Goal: Information Seeking & Learning: Compare options

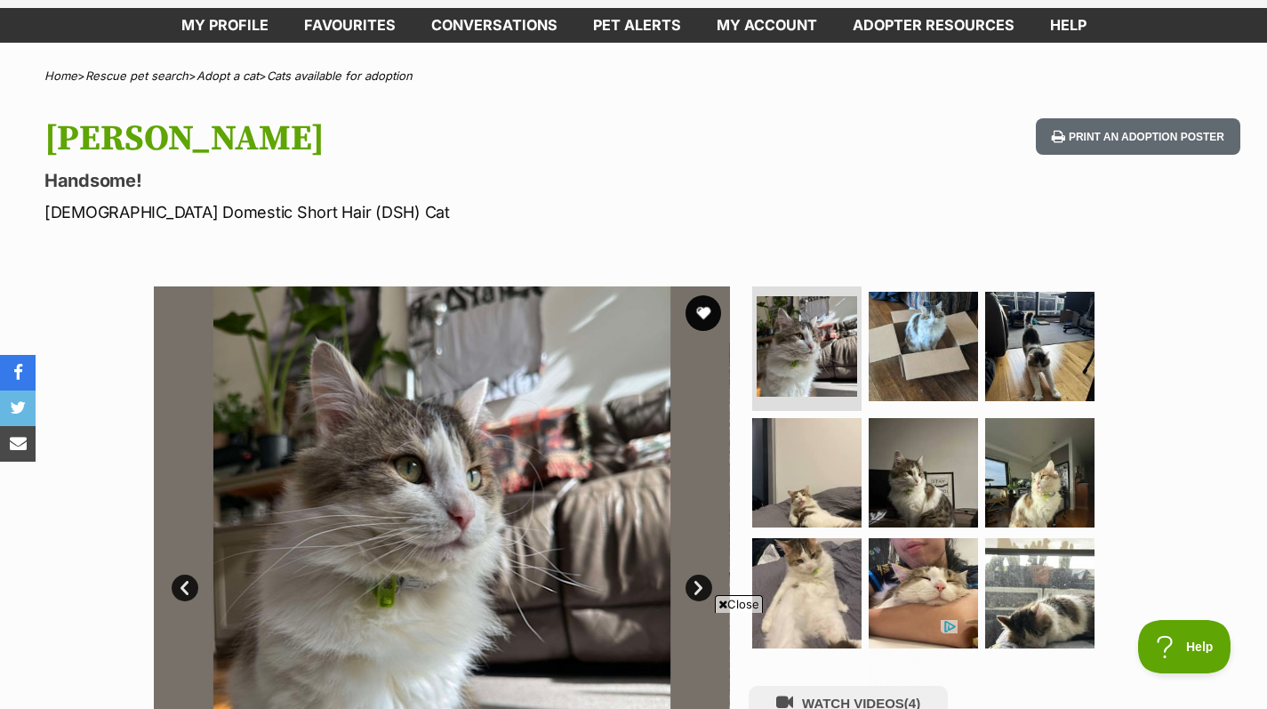
click at [448, 505] on img at bounding box center [442, 574] width 576 height 576
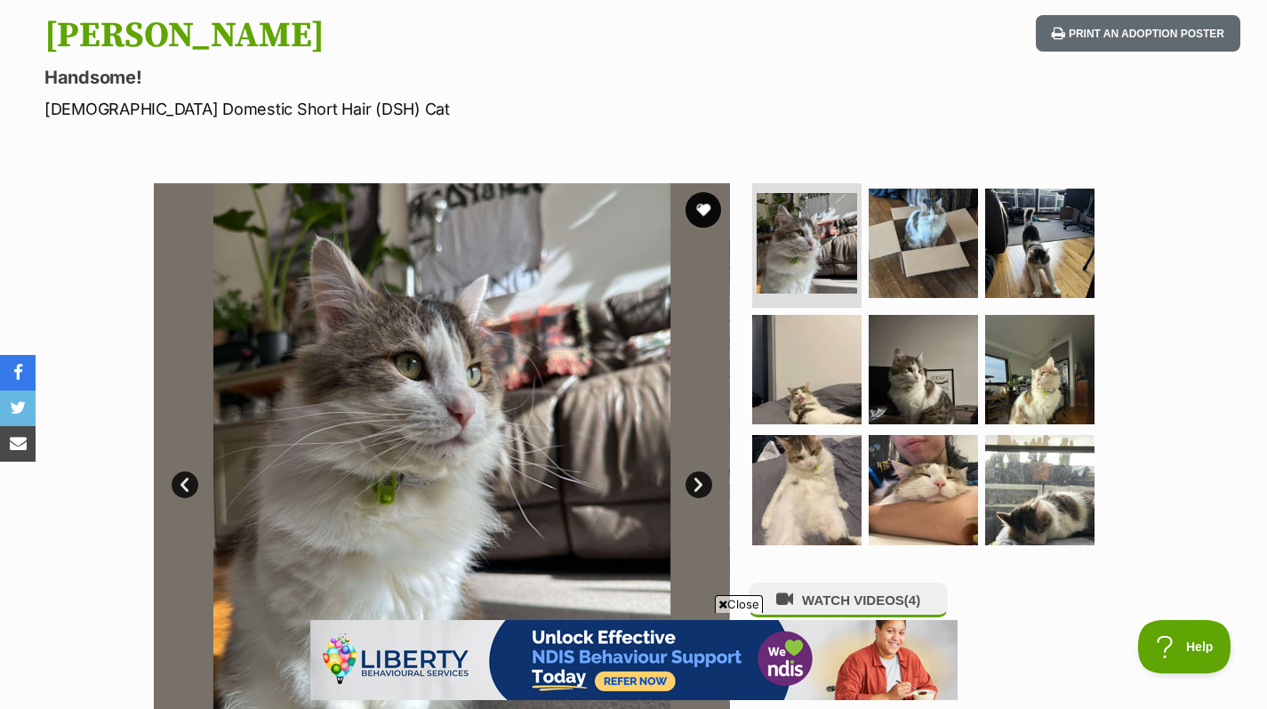
scroll to position [188, 0]
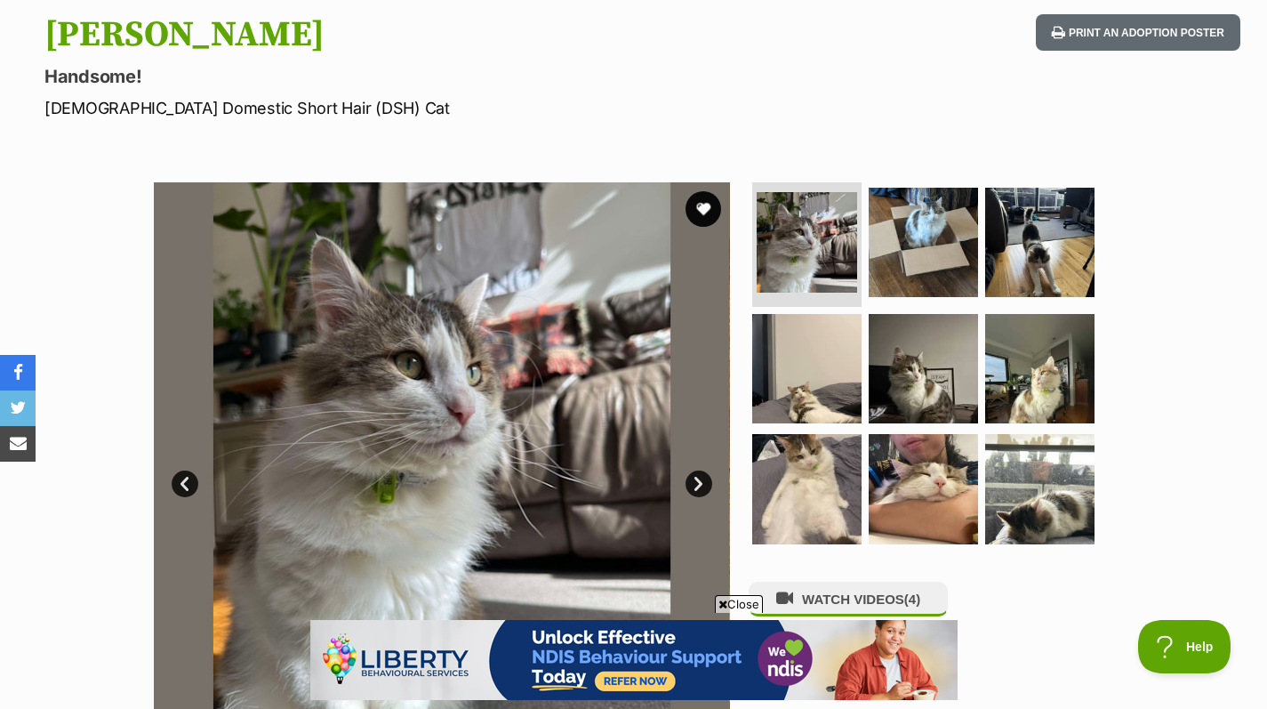
click at [1234, 508] on div "Available 1 of 9 images 1 of 9 images 1 of 9 images 1 of 9 images 1 of 9 images…" at bounding box center [633, 457] width 1267 height 603
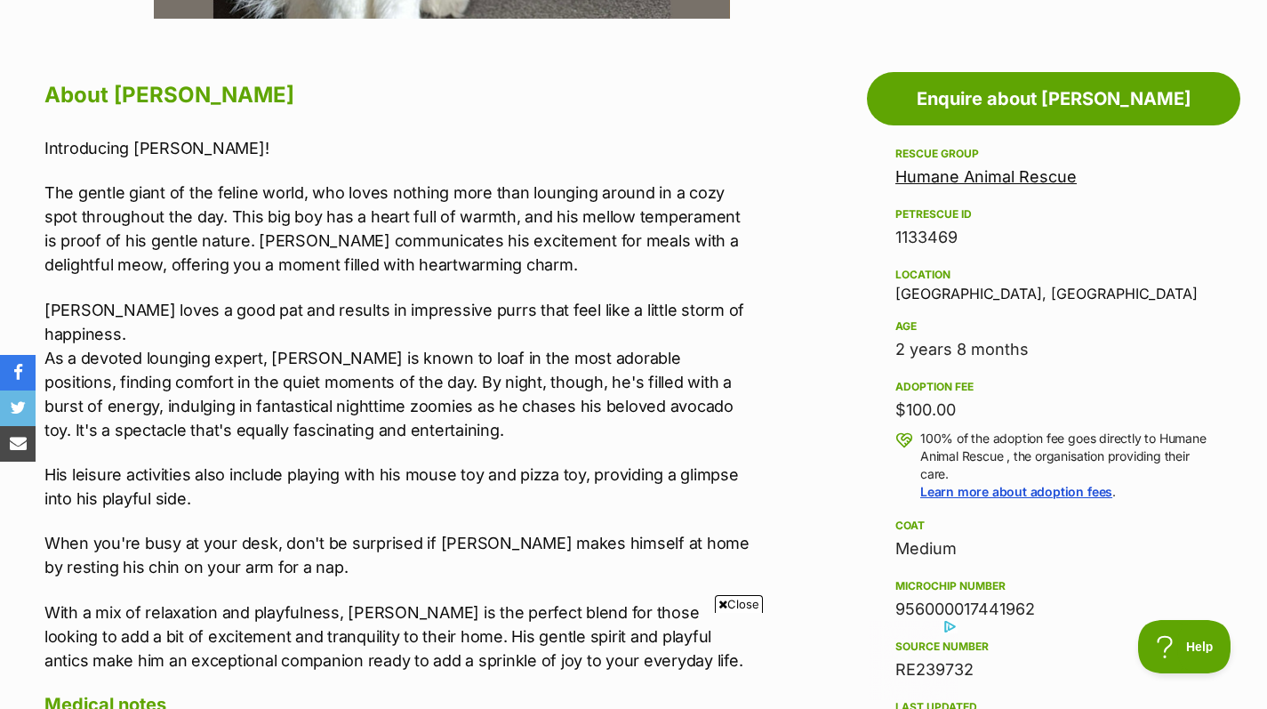
scroll to position [928, 0]
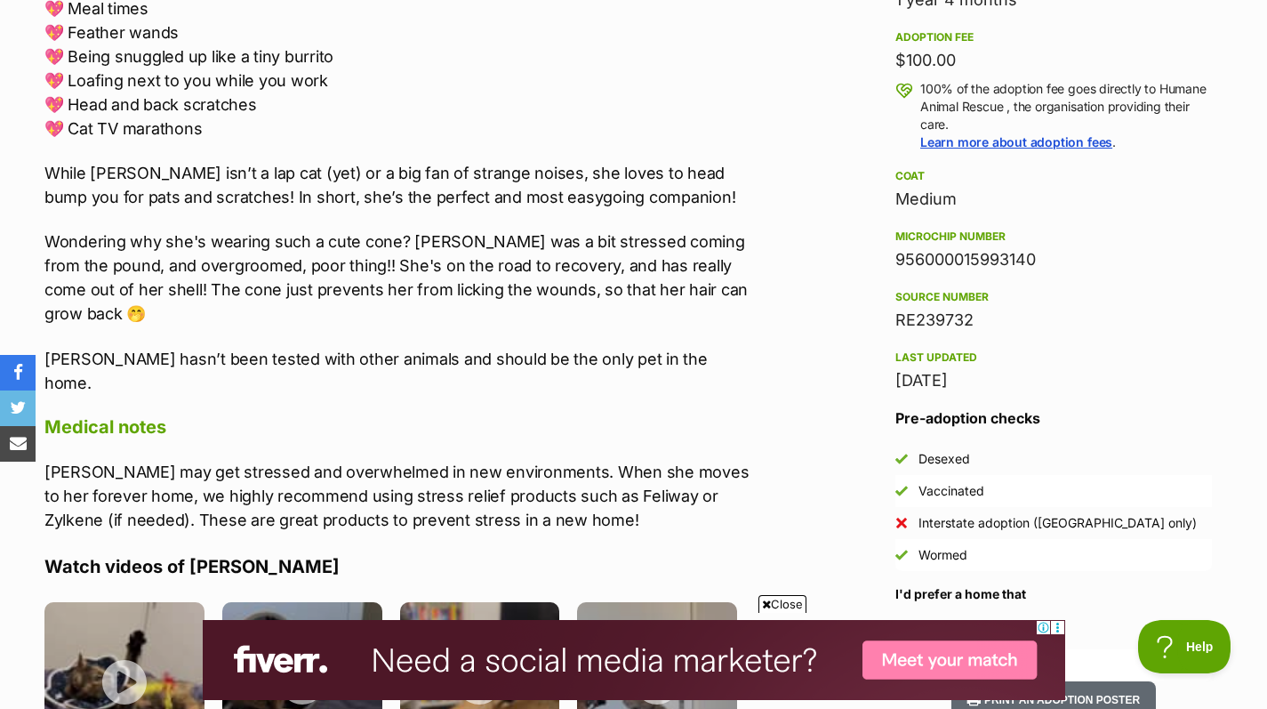
scroll to position [1281, 0]
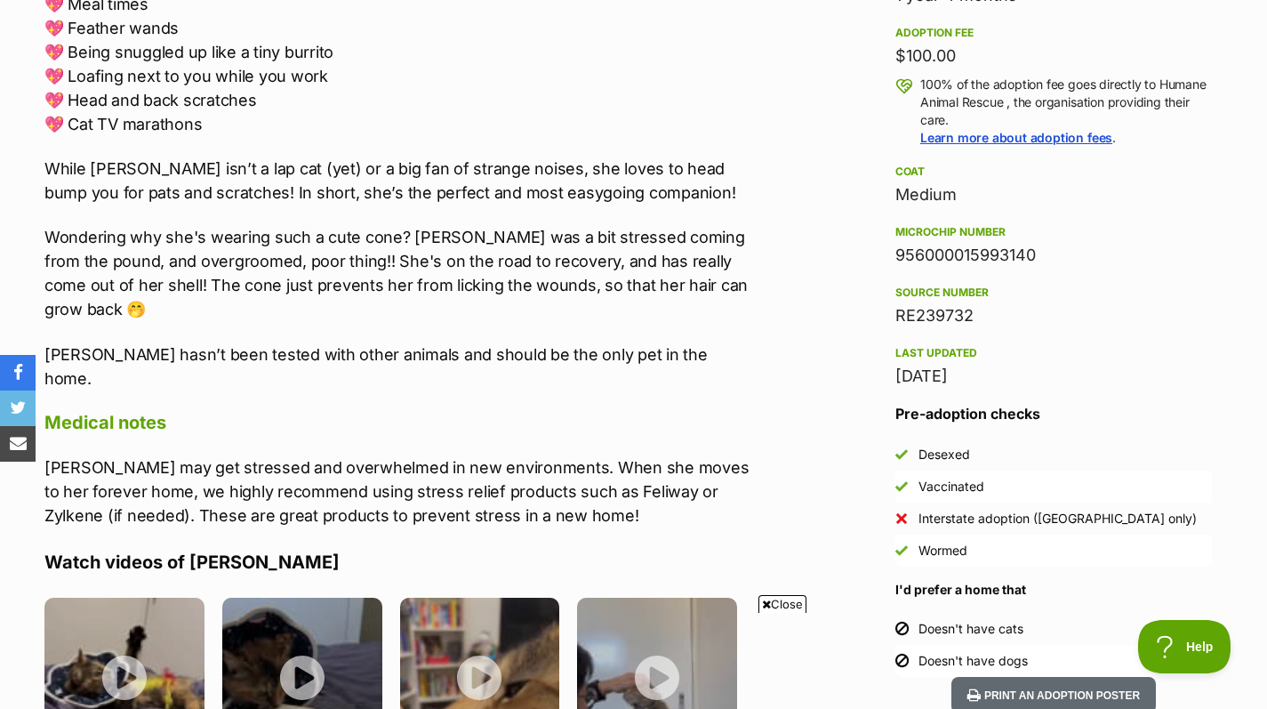
click at [1223, 564] on aside "Rescue group Humane Animal Rescue PetRescue ID 1133330 Location Abbotsford, VIC…" at bounding box center [1054, 233] width 374 height 888
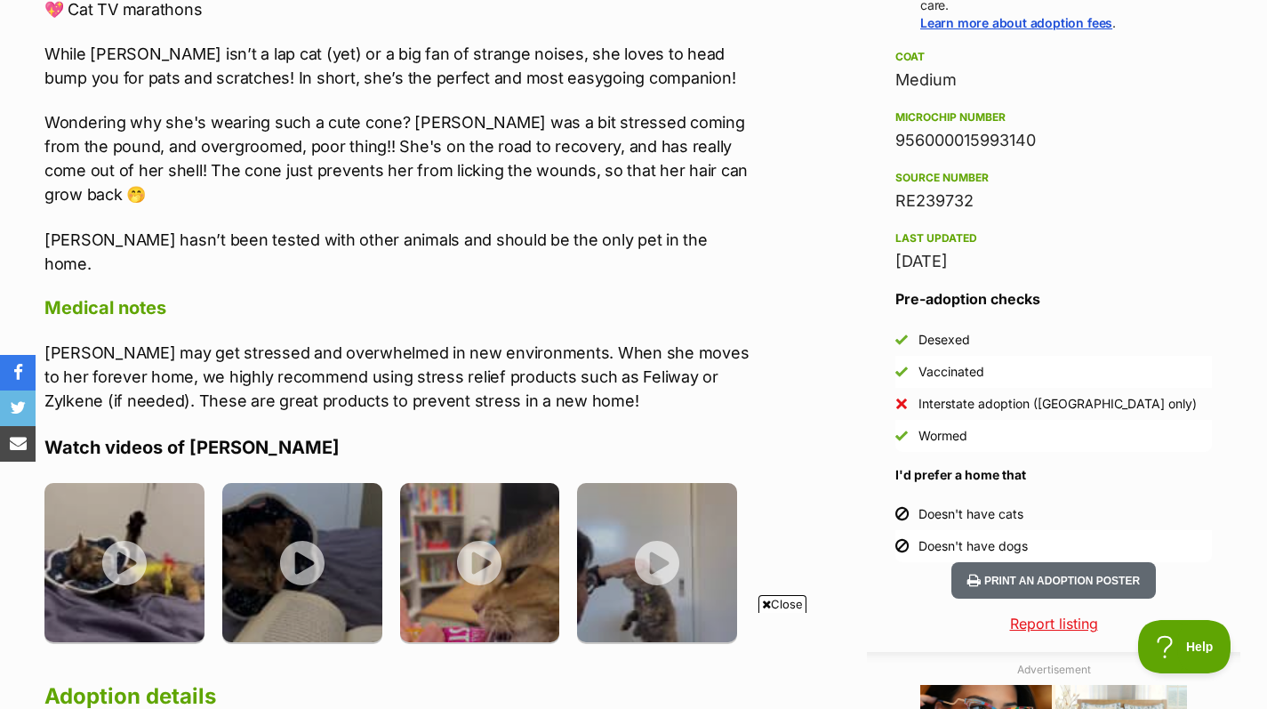
scroll to position [1397, 0]
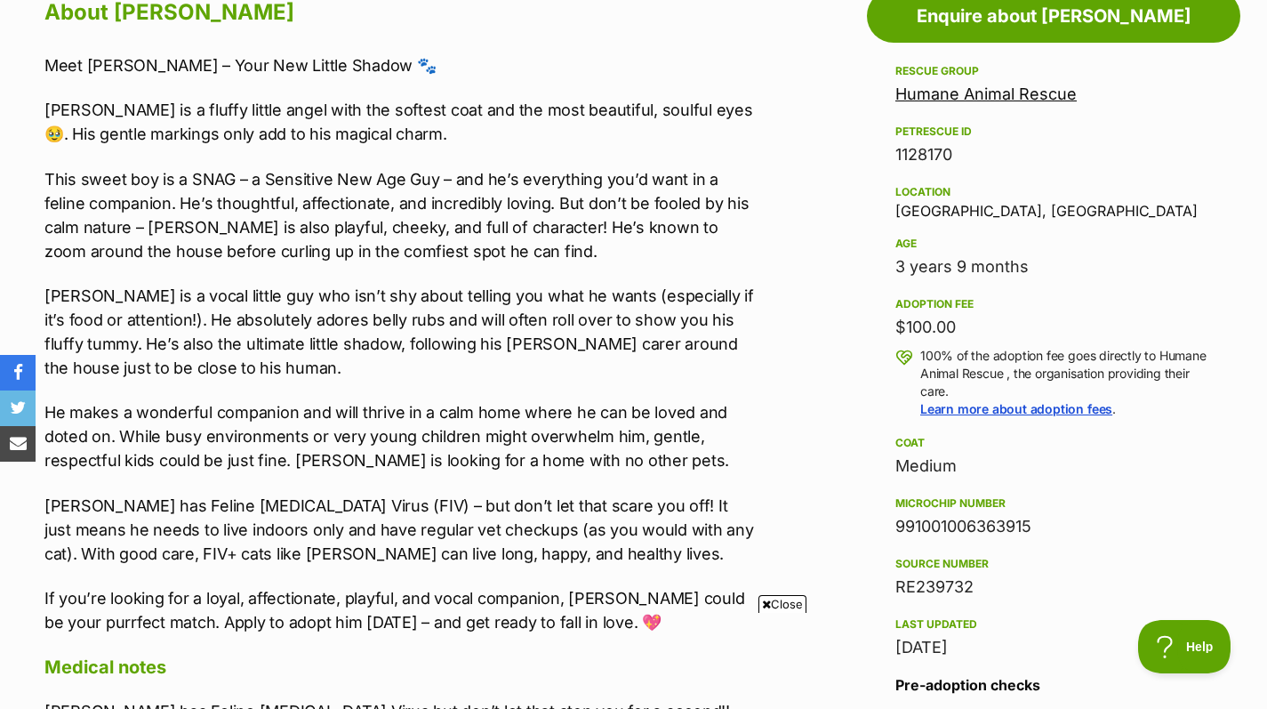
scroll to position [1023, 0]
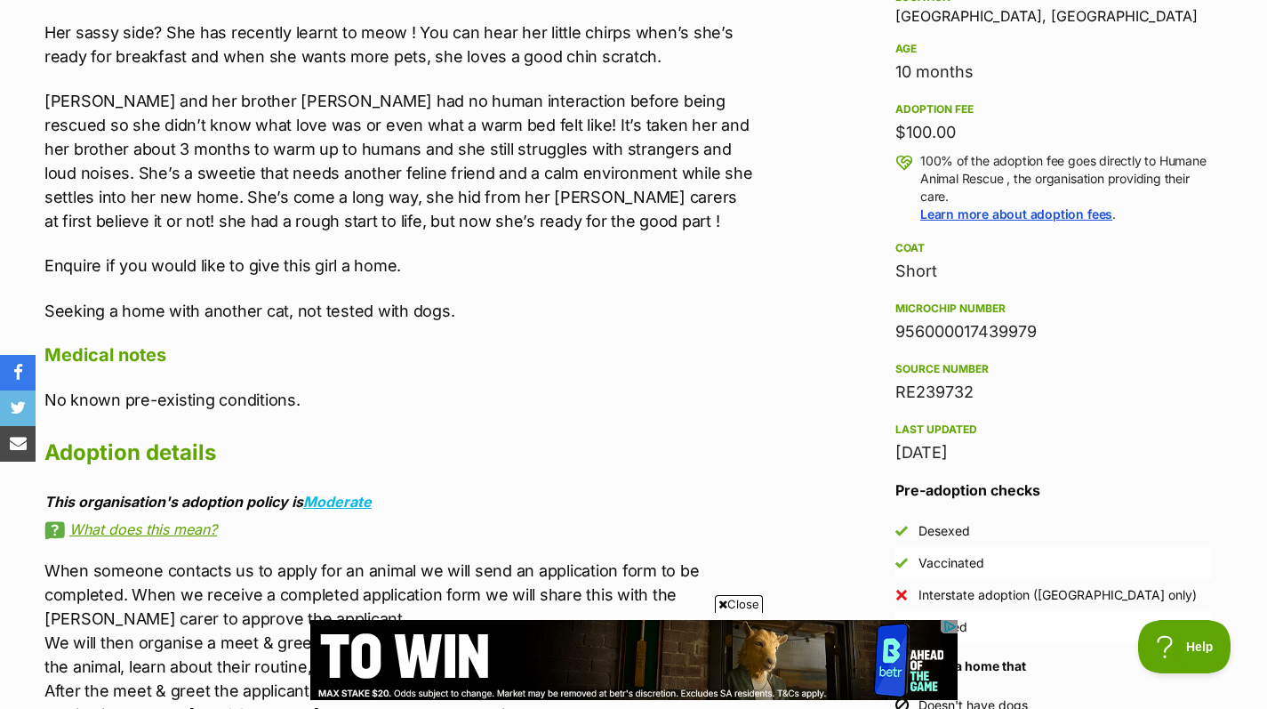
scroll to position [1208, 0]
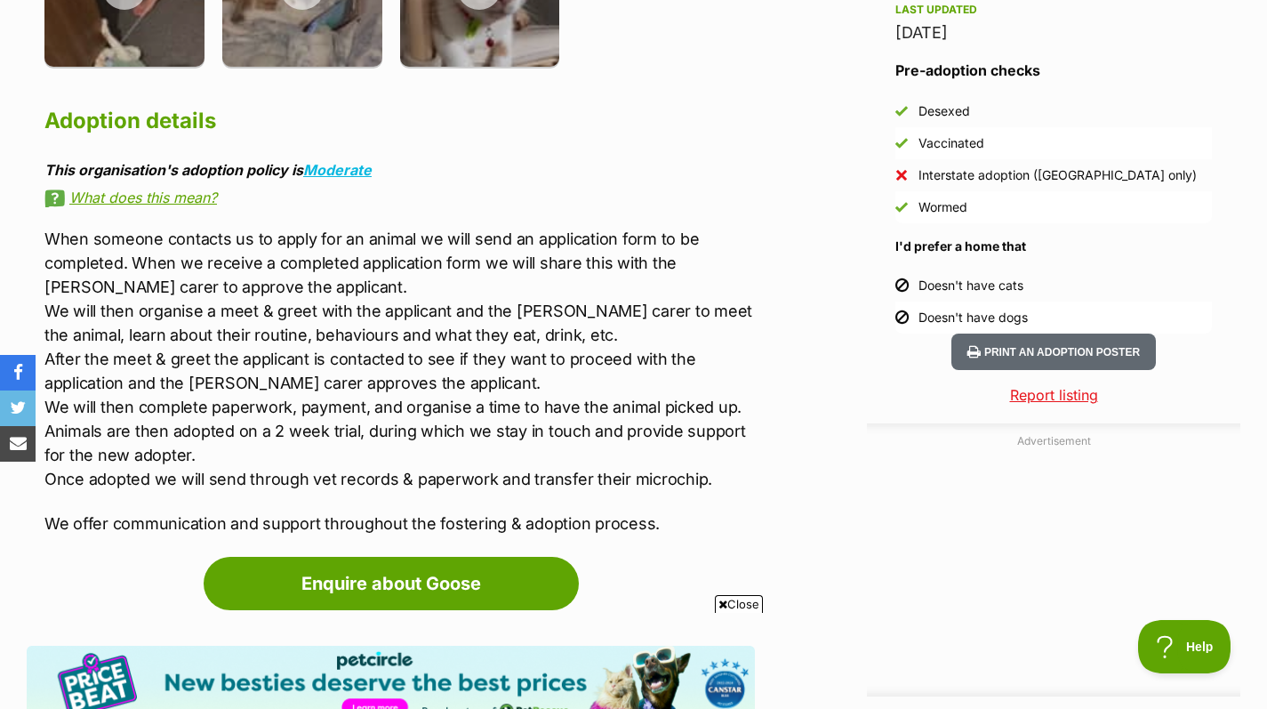
scroll to position [1626, 0]
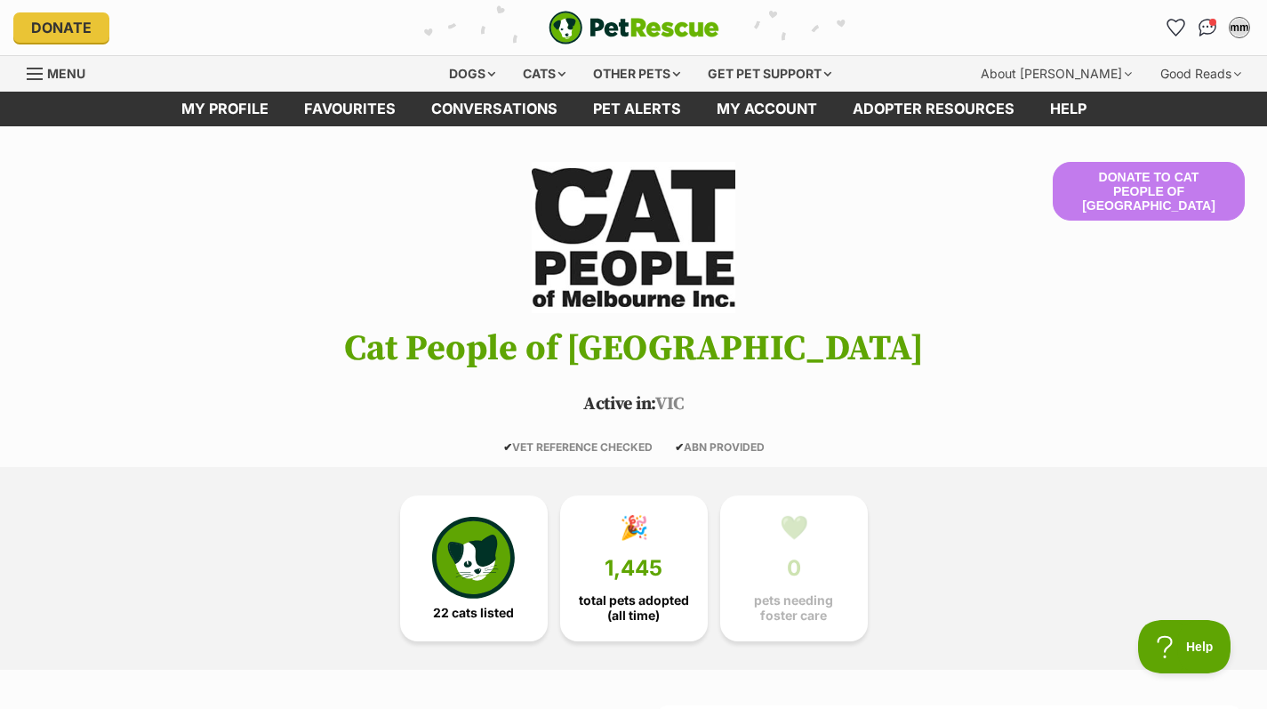
click at [484, 582] on img at bounding box center [473, 558] width 82 height 82
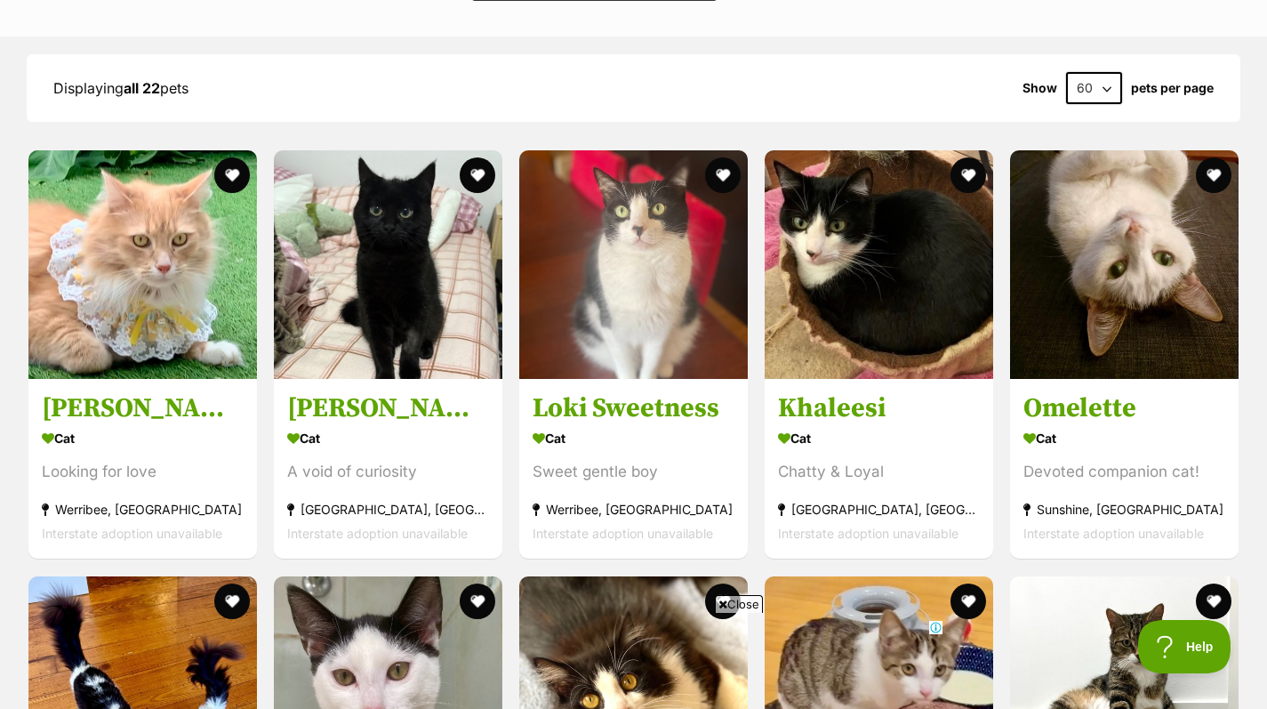
scroll to position [2000, 0]
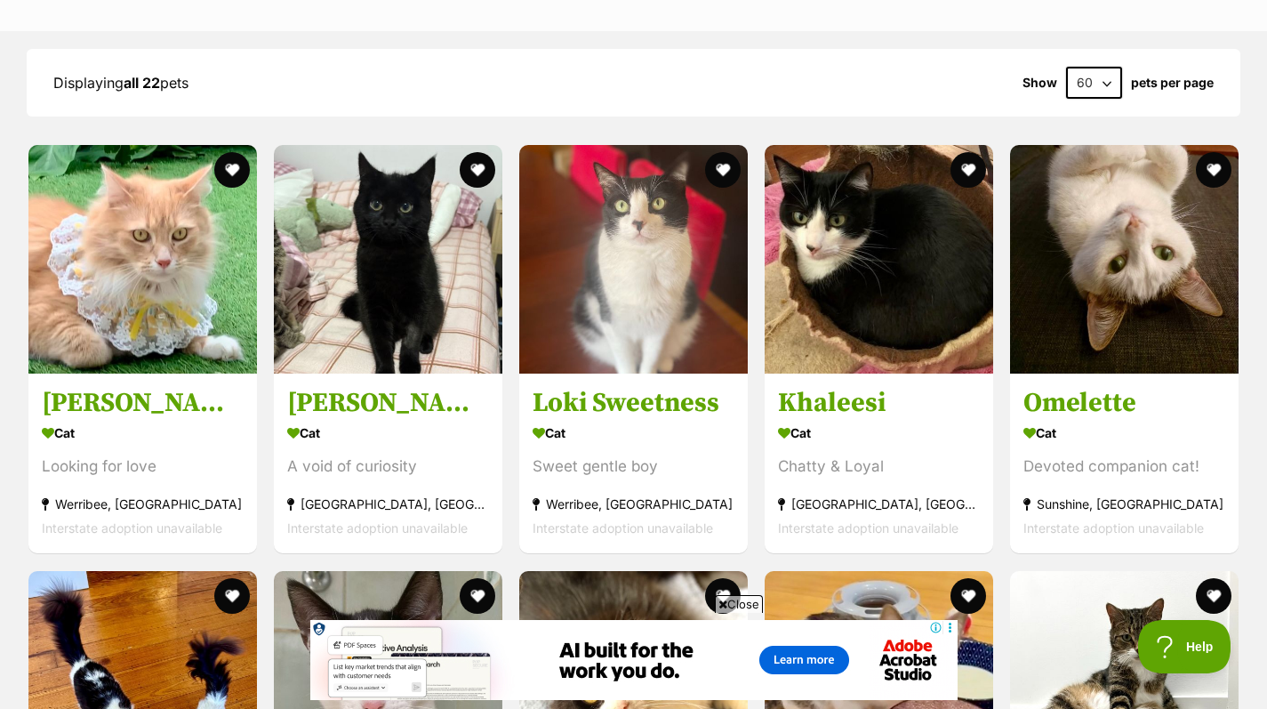
click at [392, 457] on div "A void of curiosity" at bounding box center [388, 467] width 202 height 24
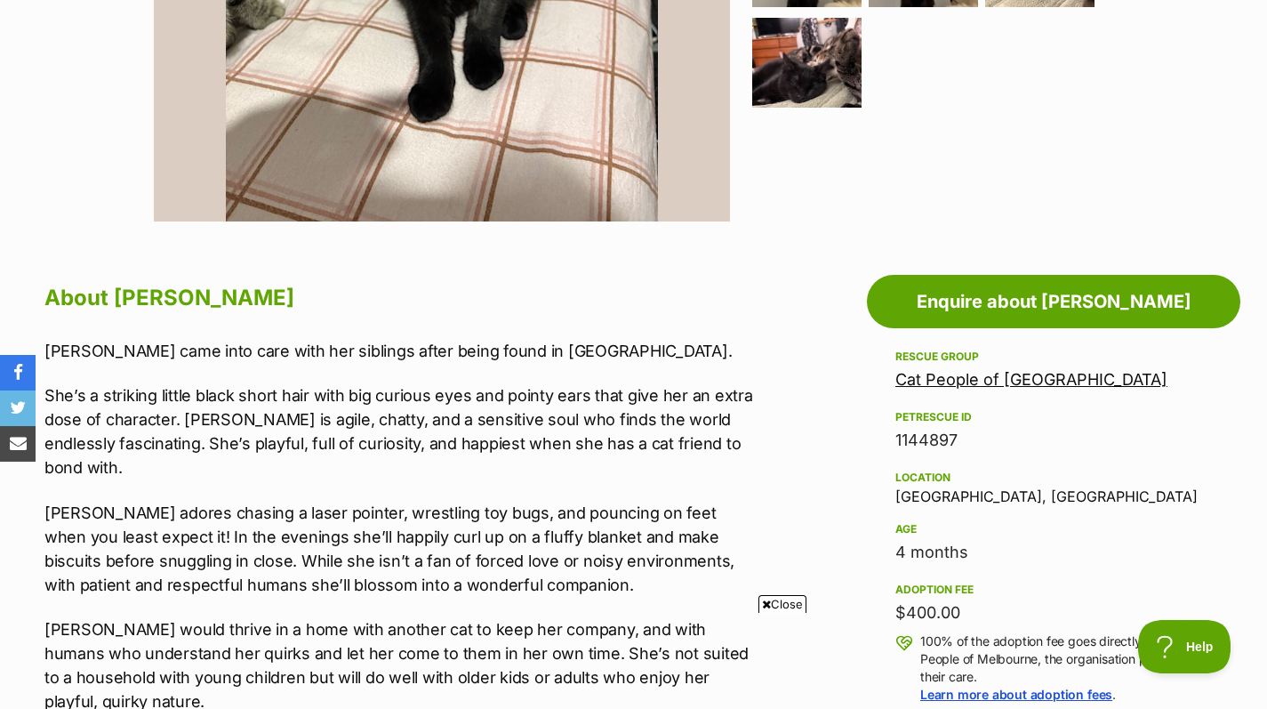
scroll to position [727, 0]
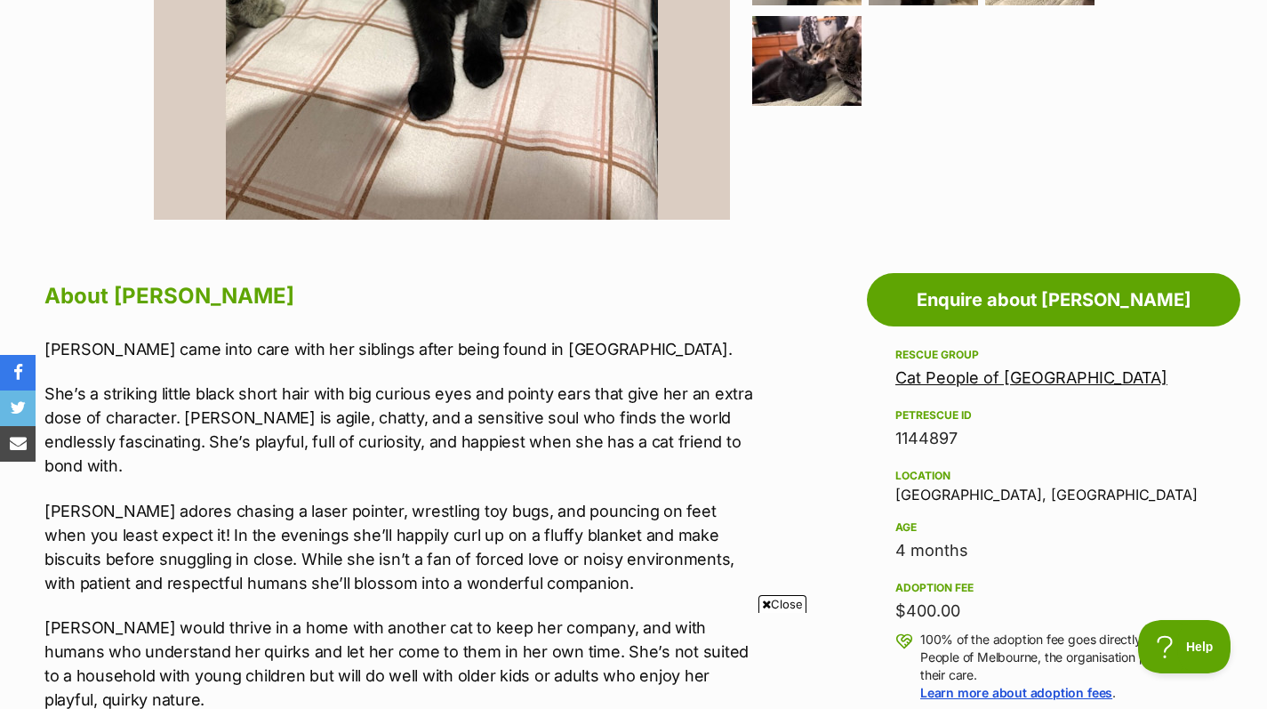
click at [783, 604] on span "Close" at bounding box center [783, 604] width 48 height 18
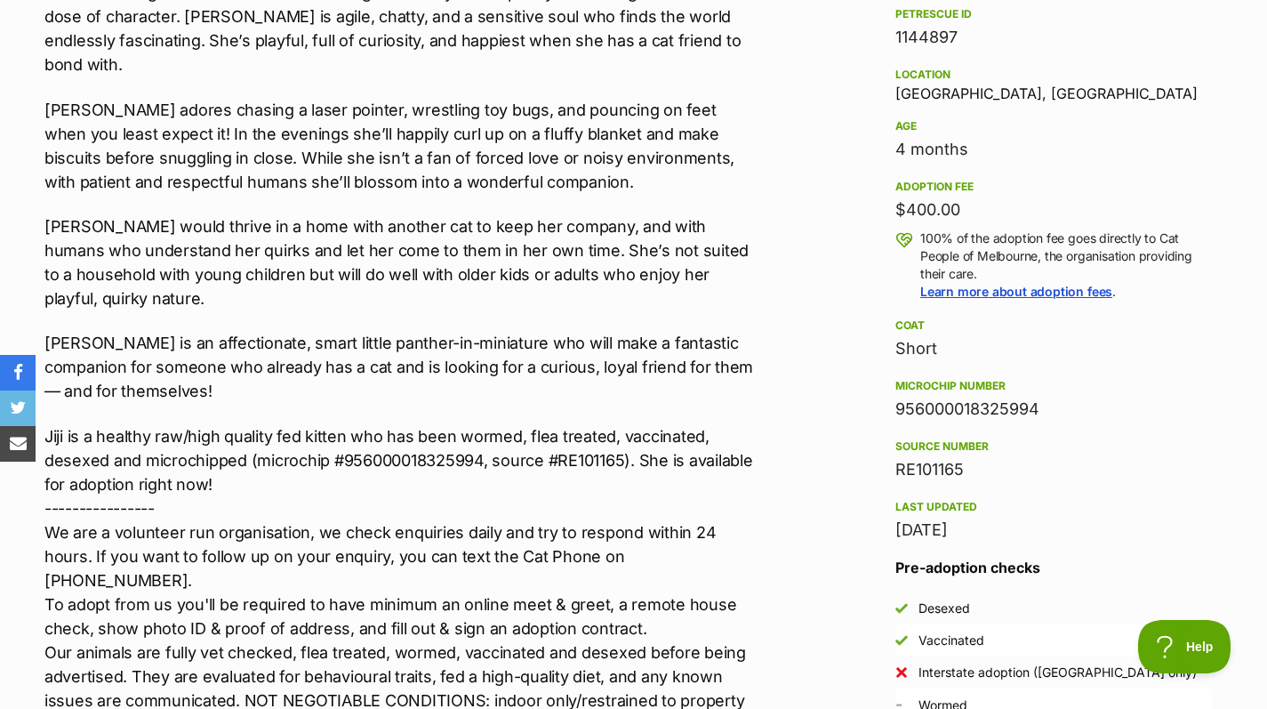
scroll to position [1129, 0]
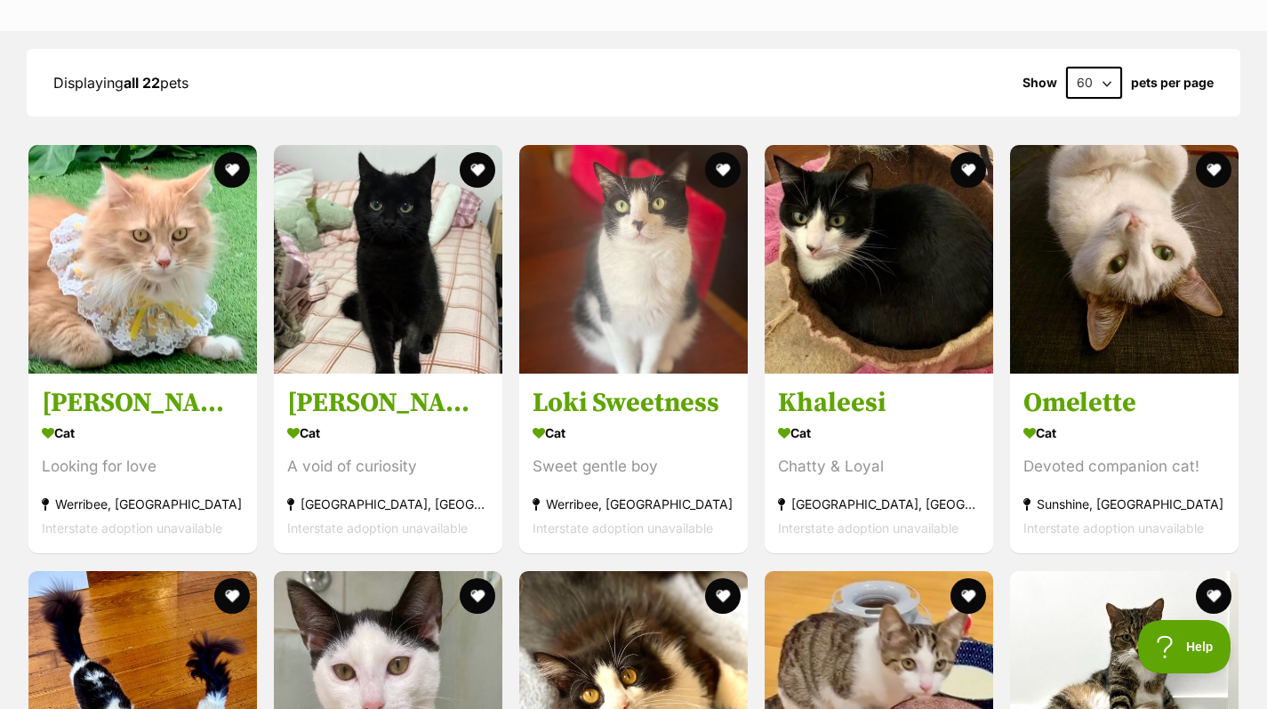
click at [637, 399] on h3 "Loki Sweetness" at bounding box center [634, 404] width 202 height 34
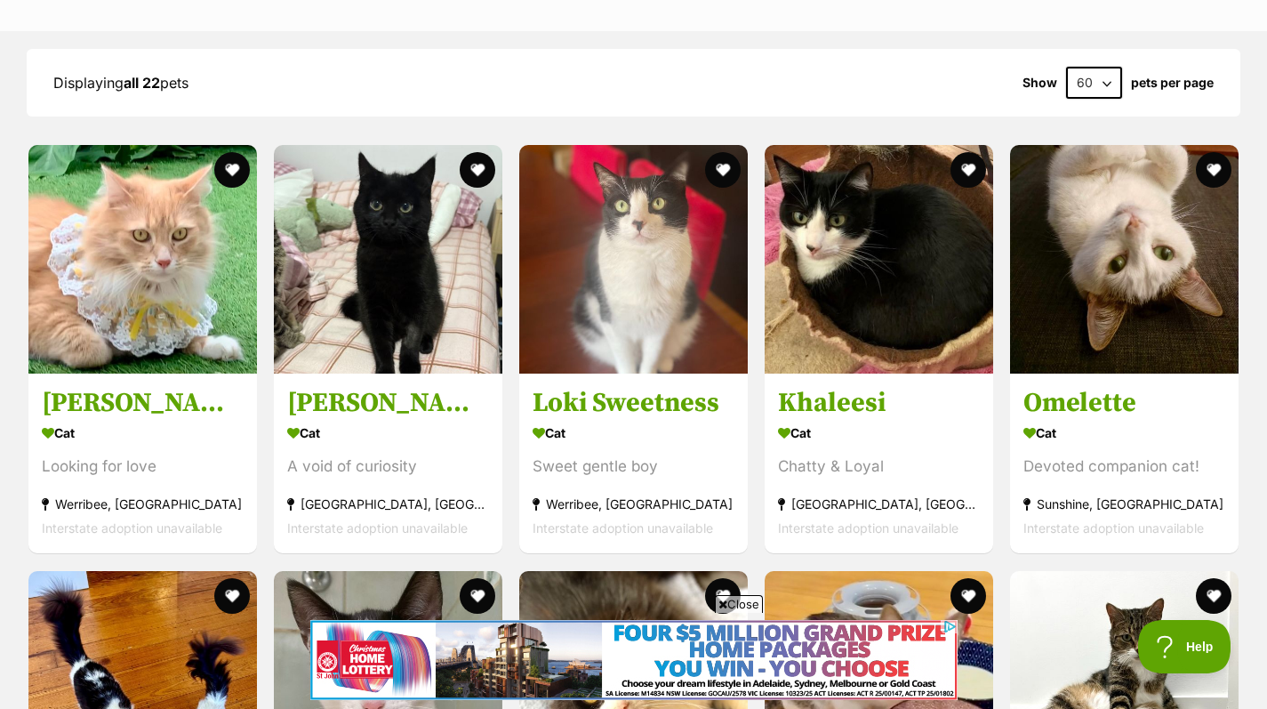
click at [878, 437] on div "Cat" at bounding box center [879, 434] width 202 height 26
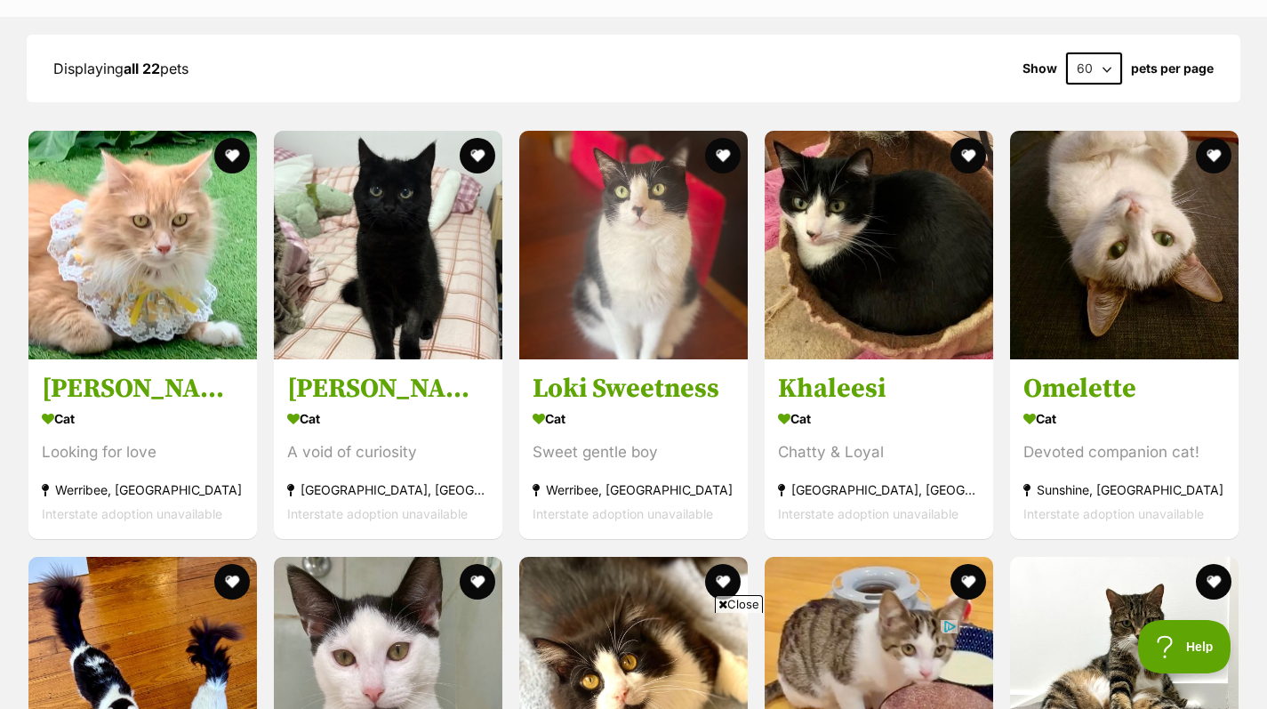
scroll to position [2016, 0]
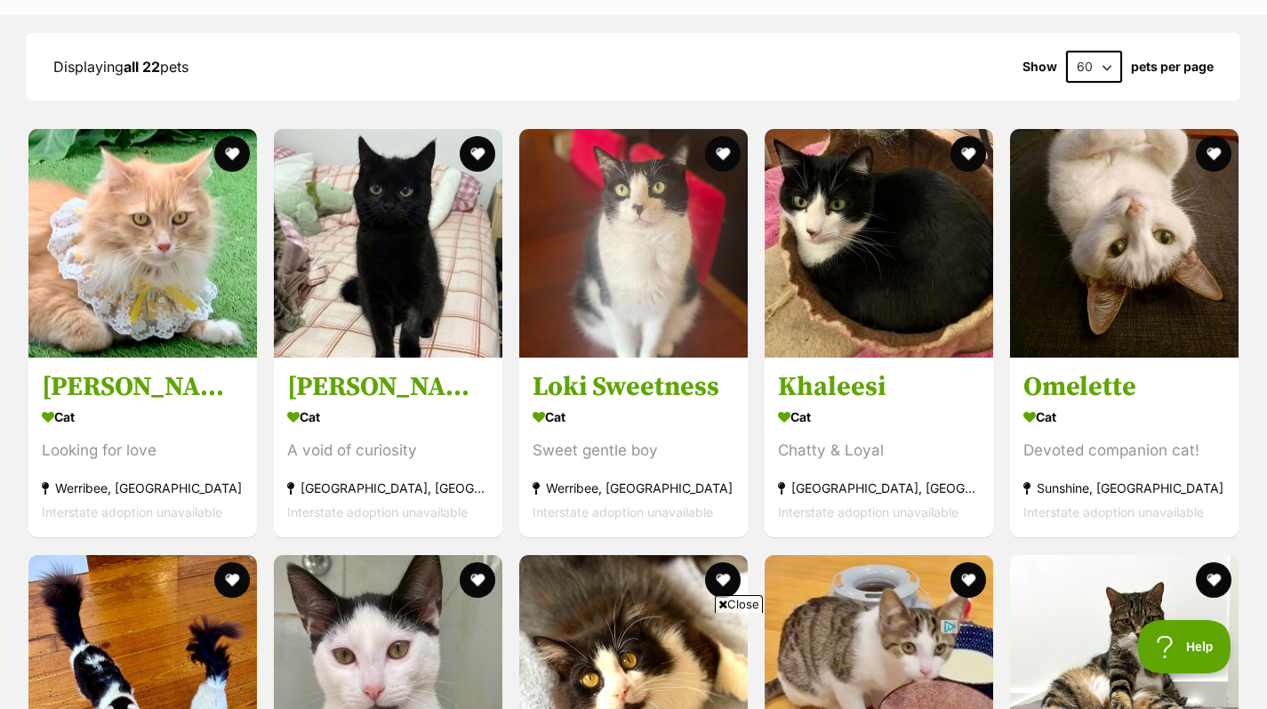
click at [1127, 429] on div "Cat" at bounding box center [1125, 418] width 202 height 26
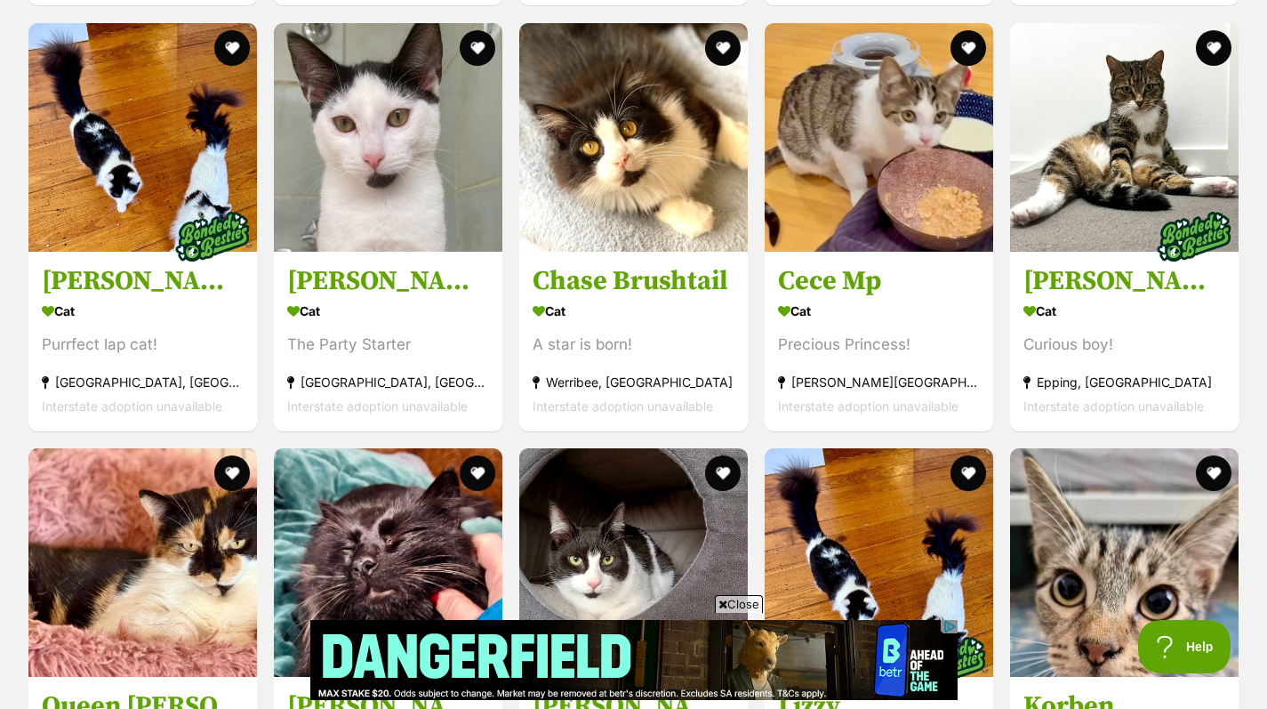
scroll to position [2549, 0]
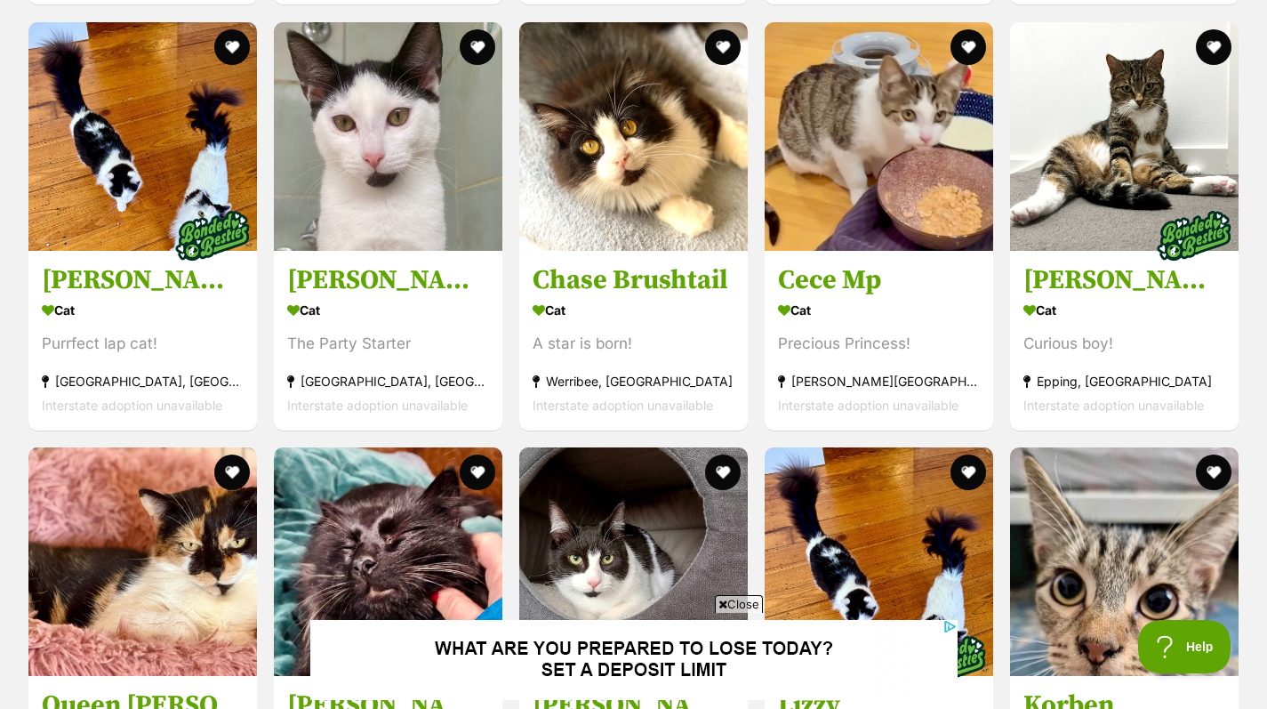
click at [92, 317] on div "Cat" at bounding box center [143, 310] width 202 height 26
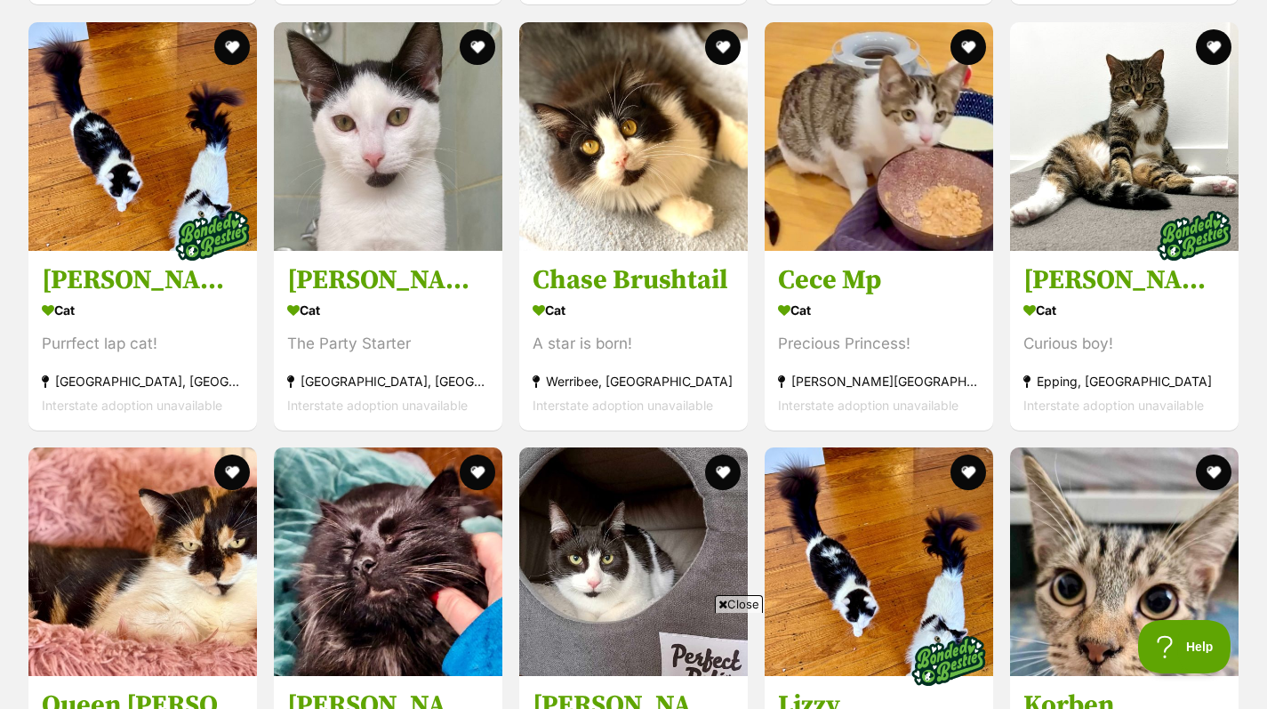
click at [409, 269] on h3 "Zeb Sanderson" at bounding box center [388, 280] width 202 height 34
click at [1085, 498] on img at bounding box center [1124, 561] width 229 height 229
click at [660, 293] on h3 "Chase Brushtail" at bounding box center [634, 280] width 202 height 34
click at [850, 336] on div "Precious Princess!" at bounding box center [879, 344] width 202 height 24
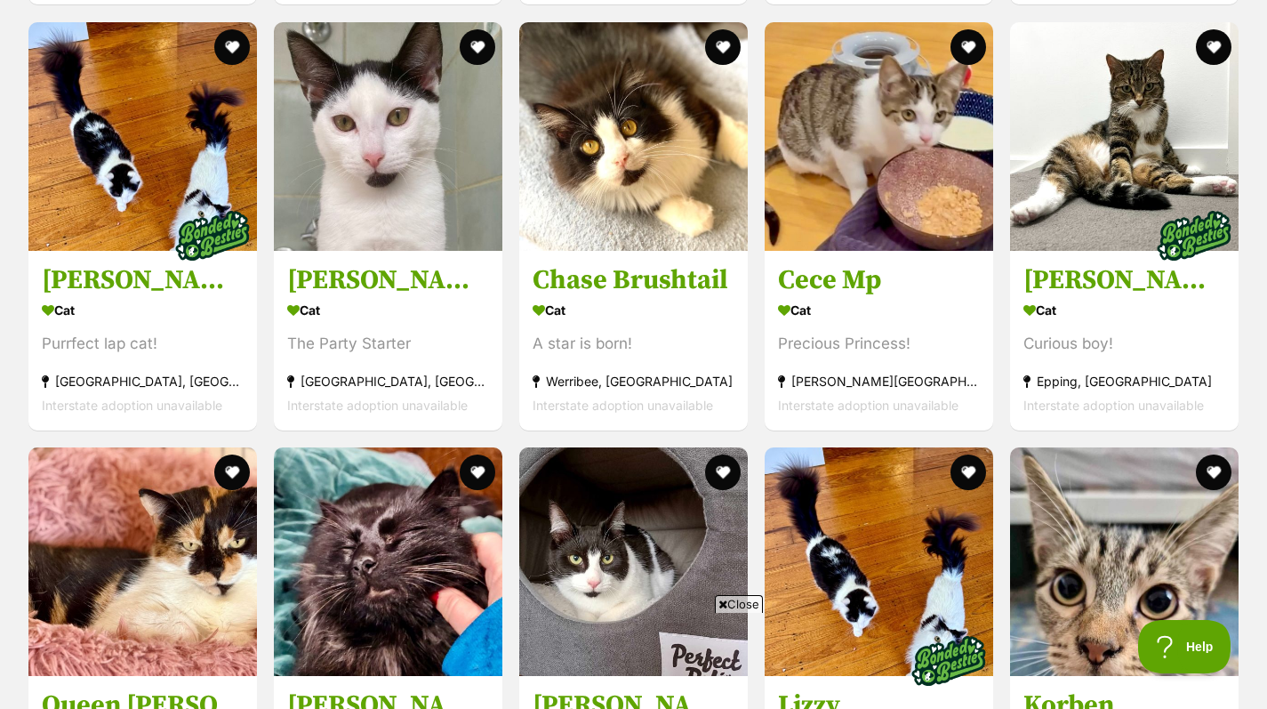
click at [1122, 295] on h3 "Woody" at bounding box center [1125, 280] width 202 height 34
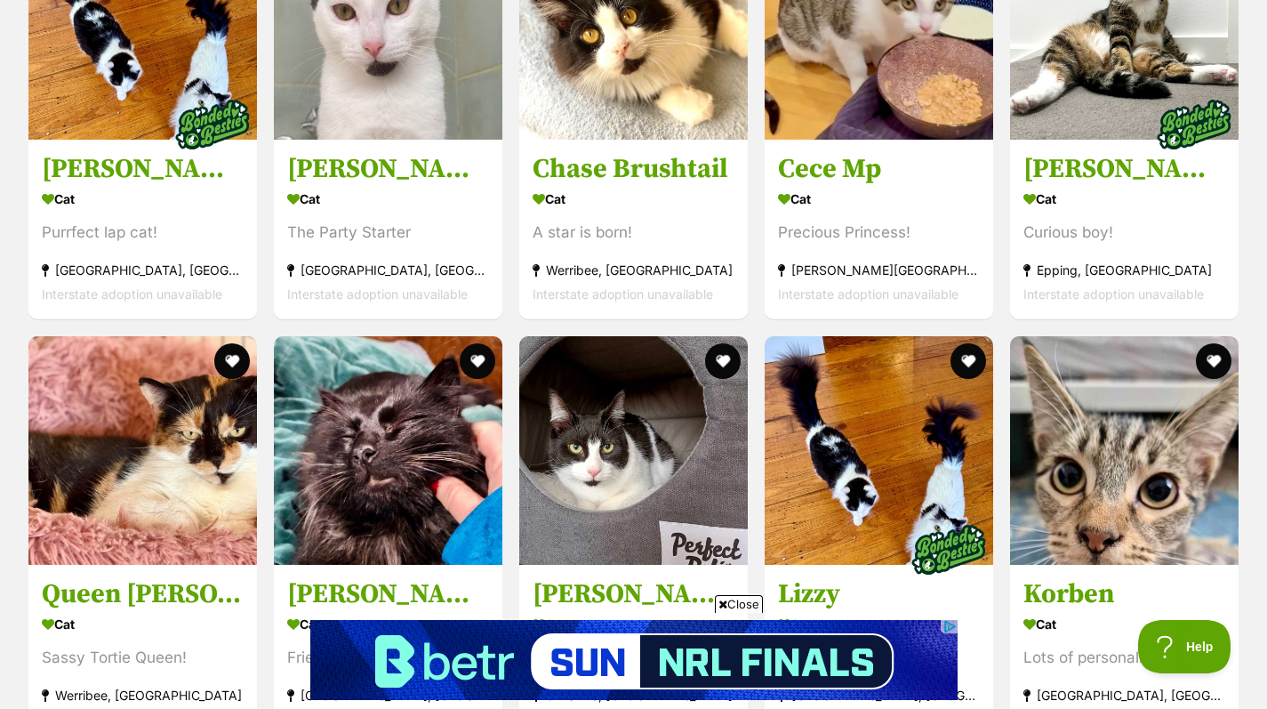
click at [148, 609] on h3 "Queen Mimmi" at bounding box center [143, 595] width 202 height 34
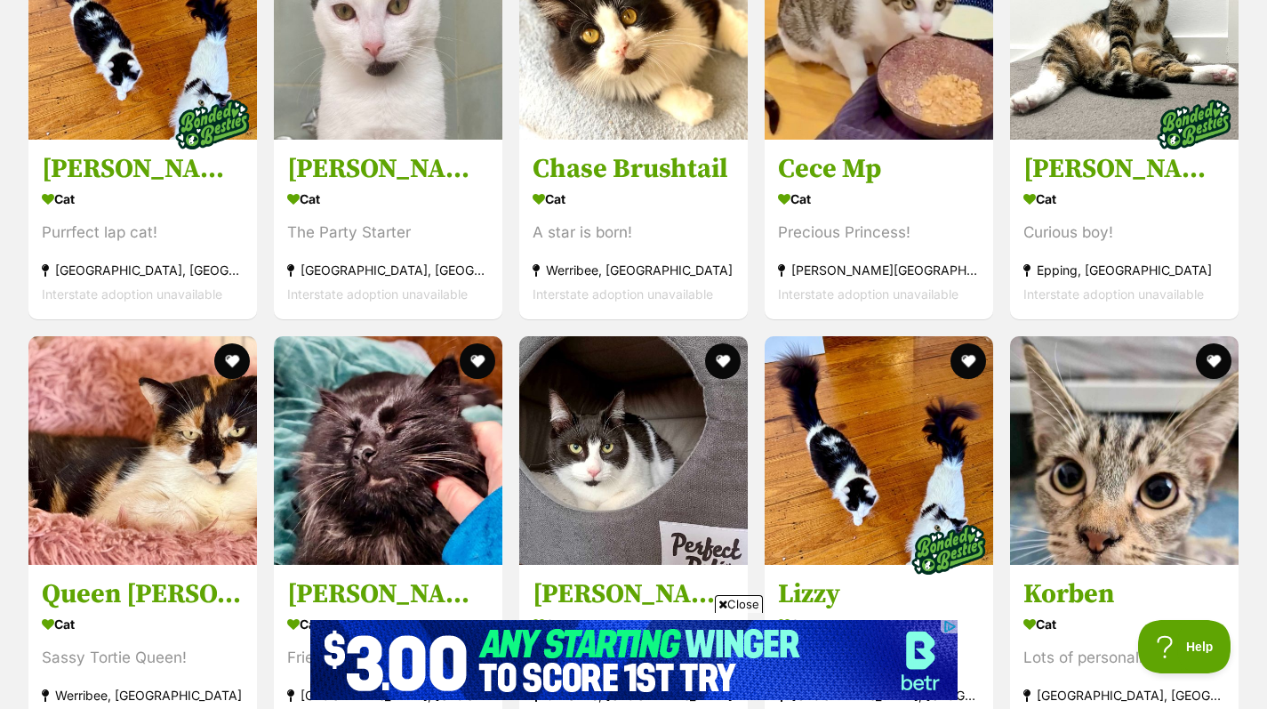
click at [366, 627] on img at bounding box center [632, 660] width 647 height 80
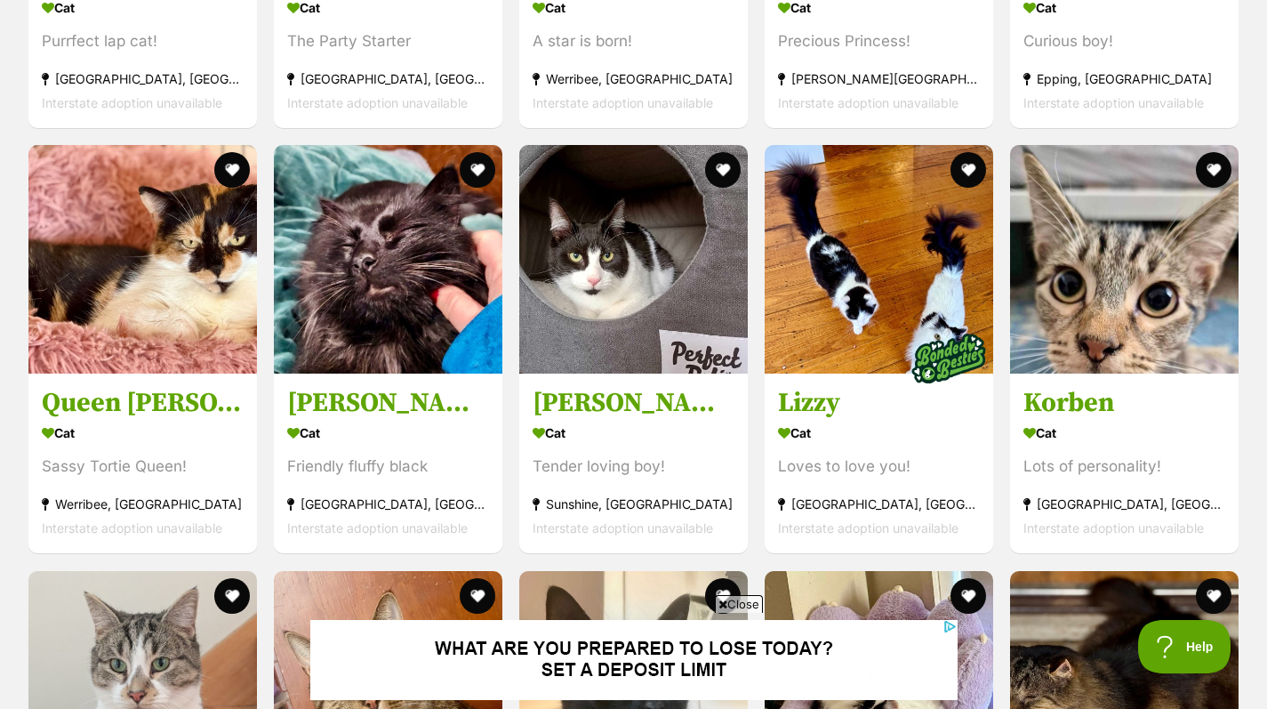
scroll to position [2854, 0]
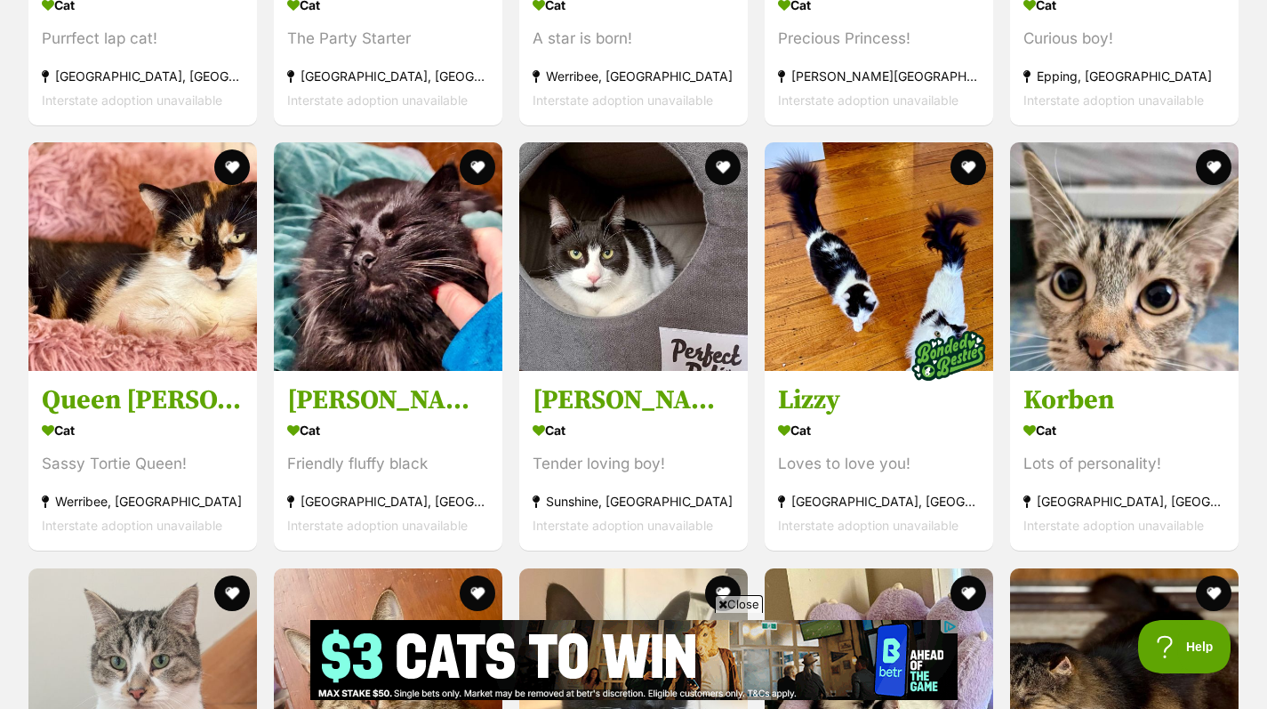
click at [357, 473] on div "Friendly fluffy black" at bounding box center [388, 465] width 202 height 24
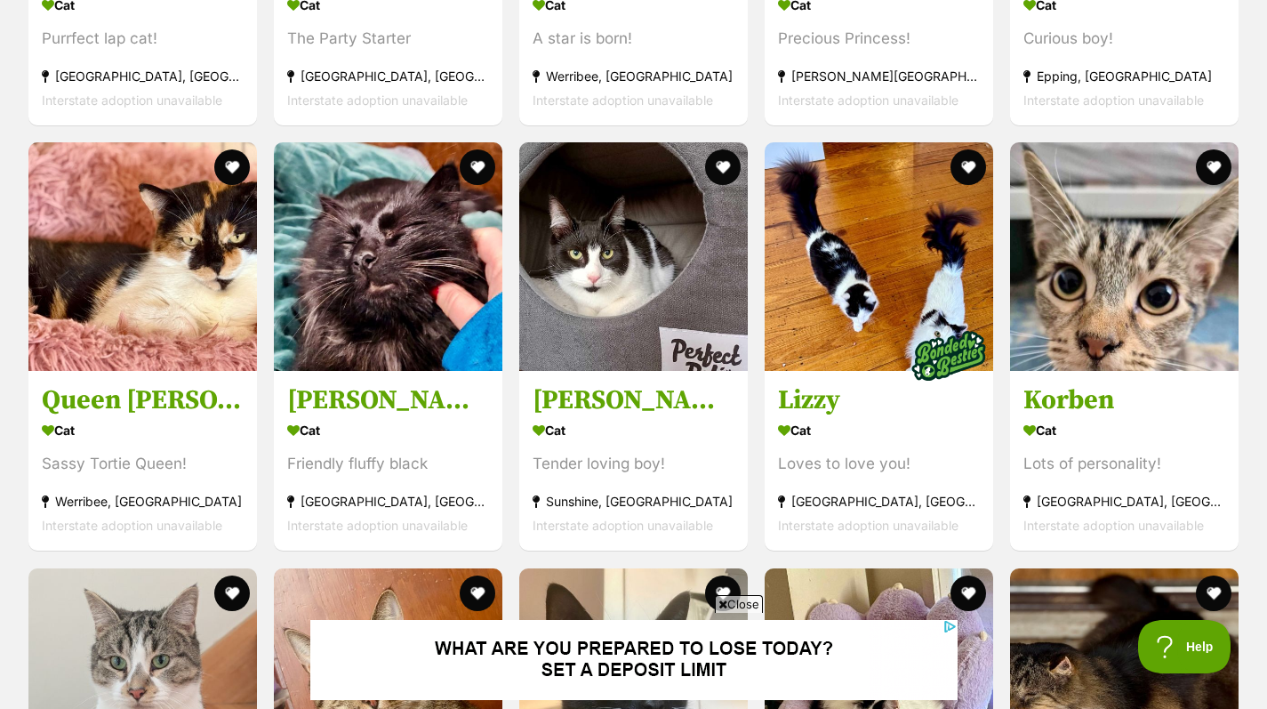
click at [644, 401] on h3 "Sly Cooper" at bounding box center [634, 401] width 202 height 34
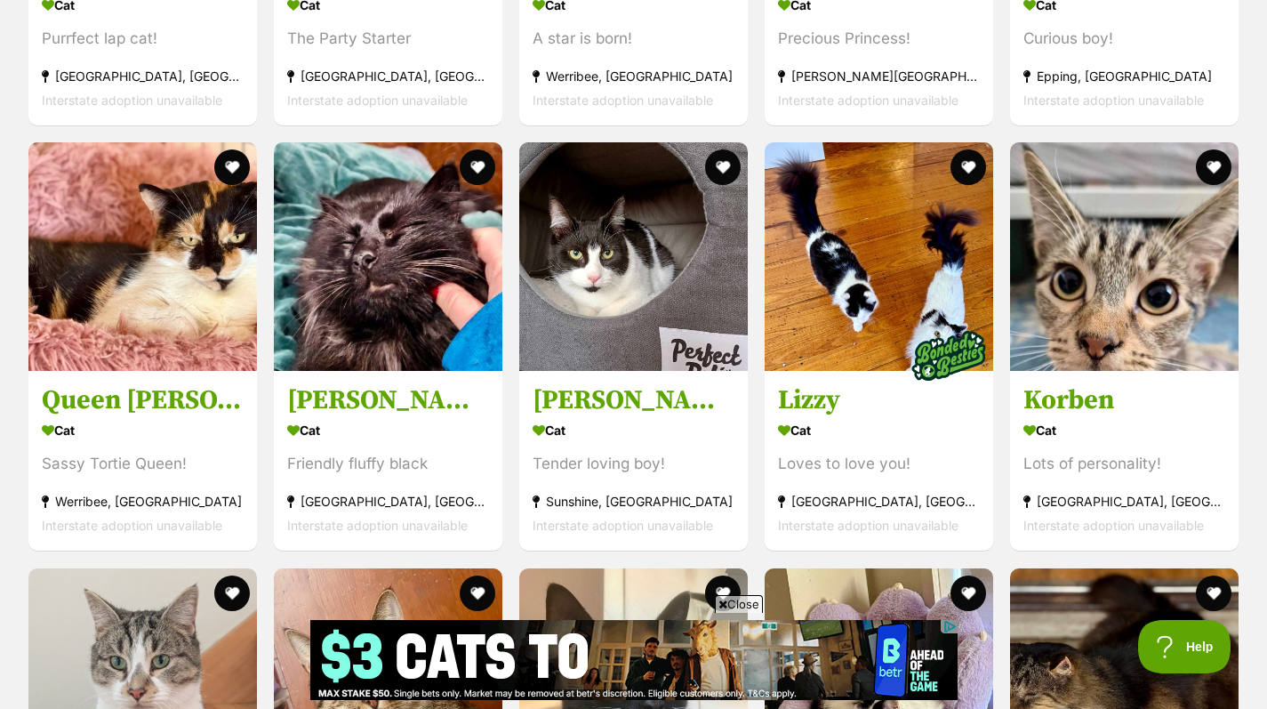
click at [880, 440] on div "Cat" at bounding box center [879, 431] width 202 height 26
click at [1115, 416] on h3 "Korben" at bounding box center [1125, 401] width 202 height 34
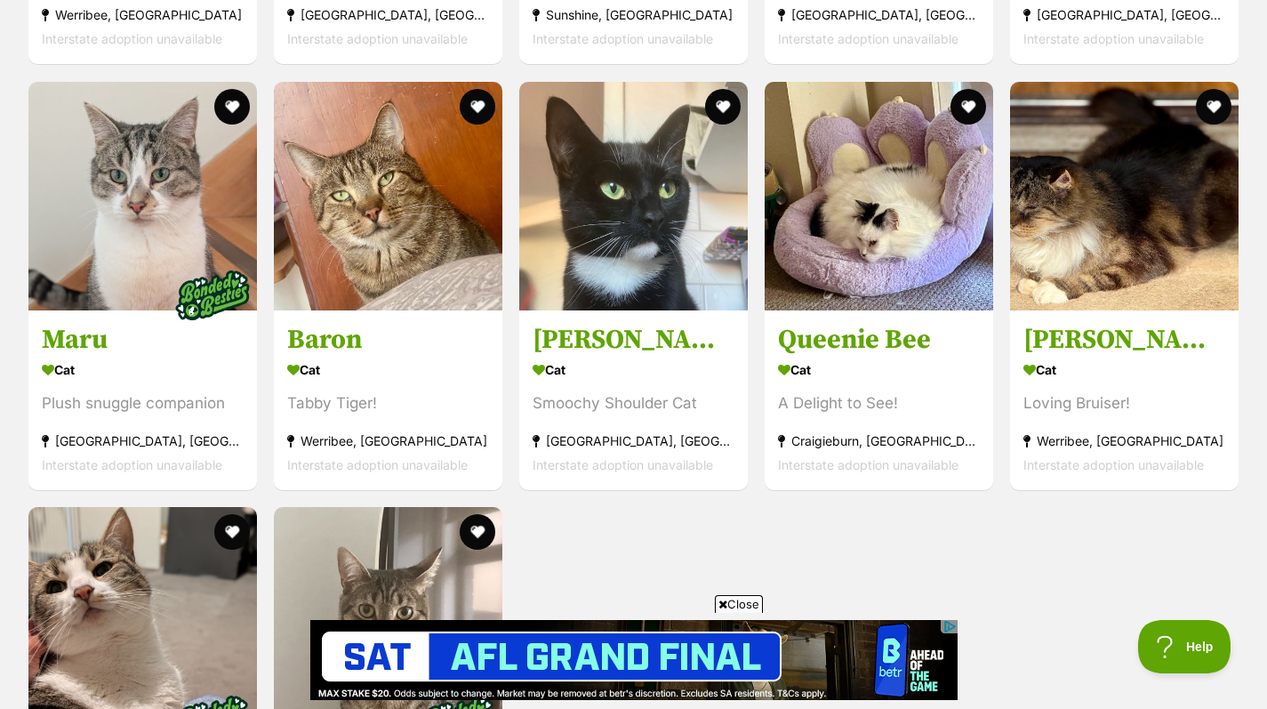
scroll to position [3341, 0]
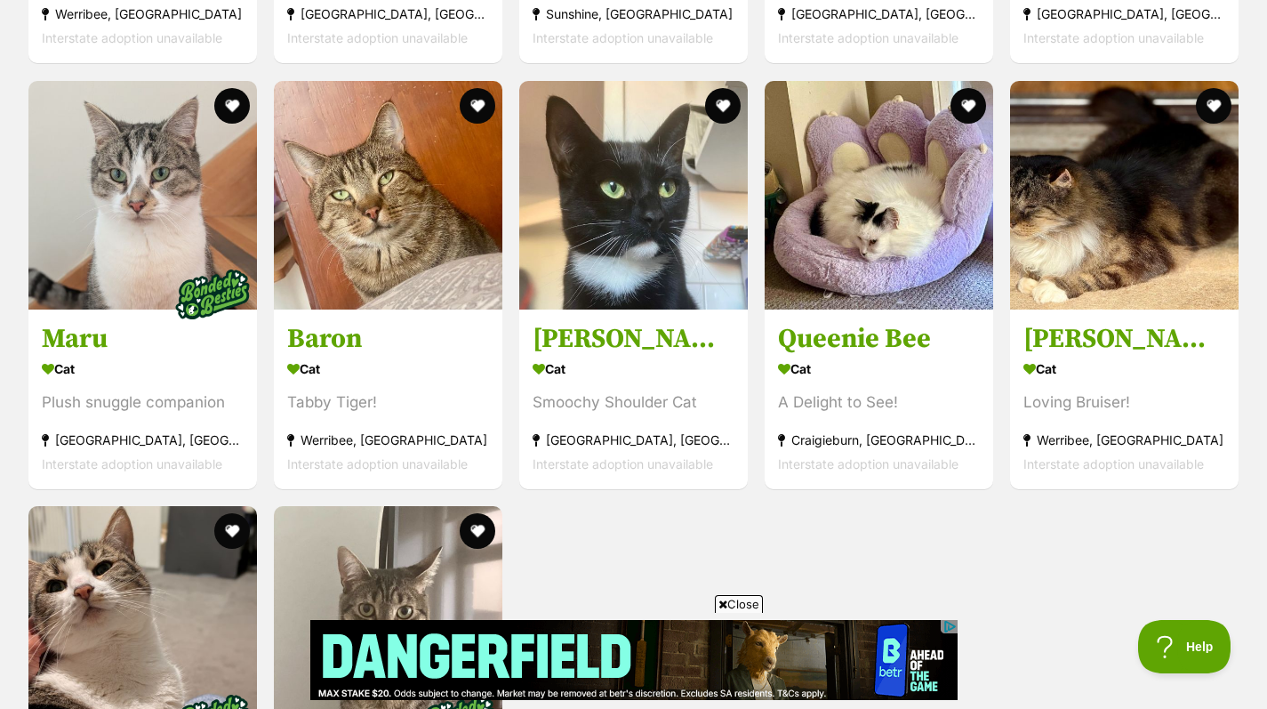
click at [389, 391] on div "Tabby Tiger!" at bounding box center [388, 402] width 202 height 24
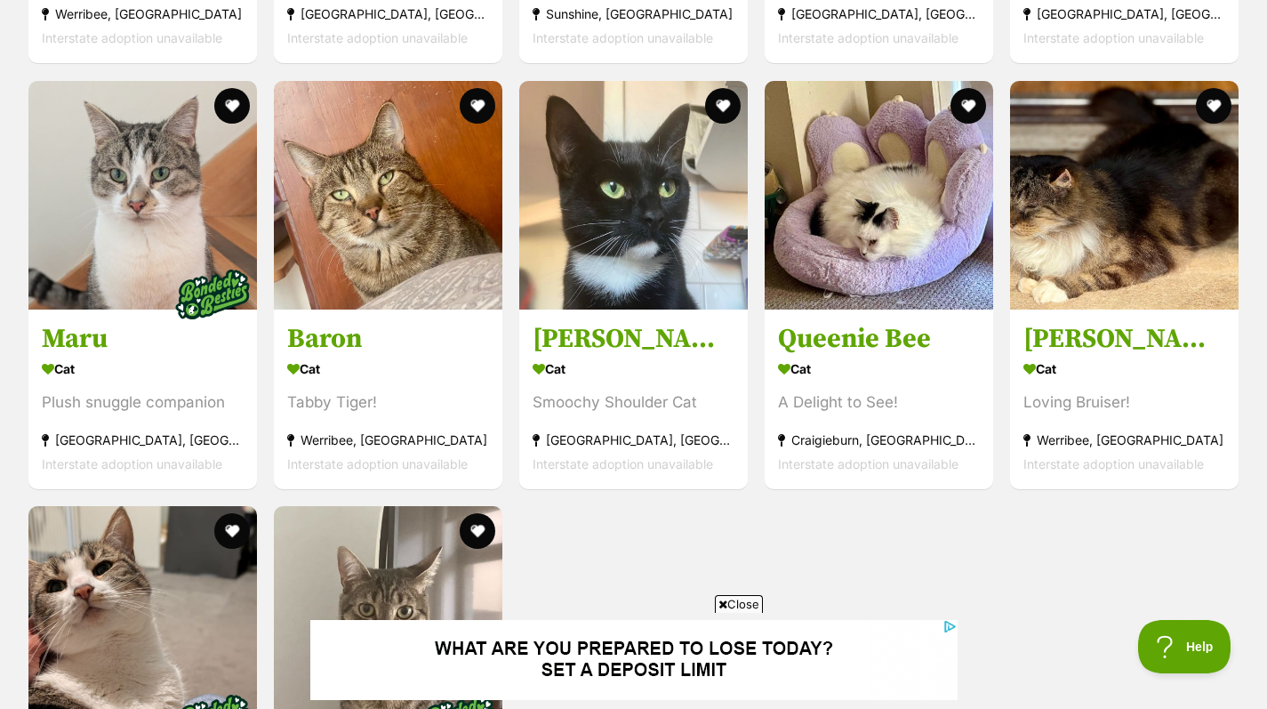
scroll to position [0, 0]
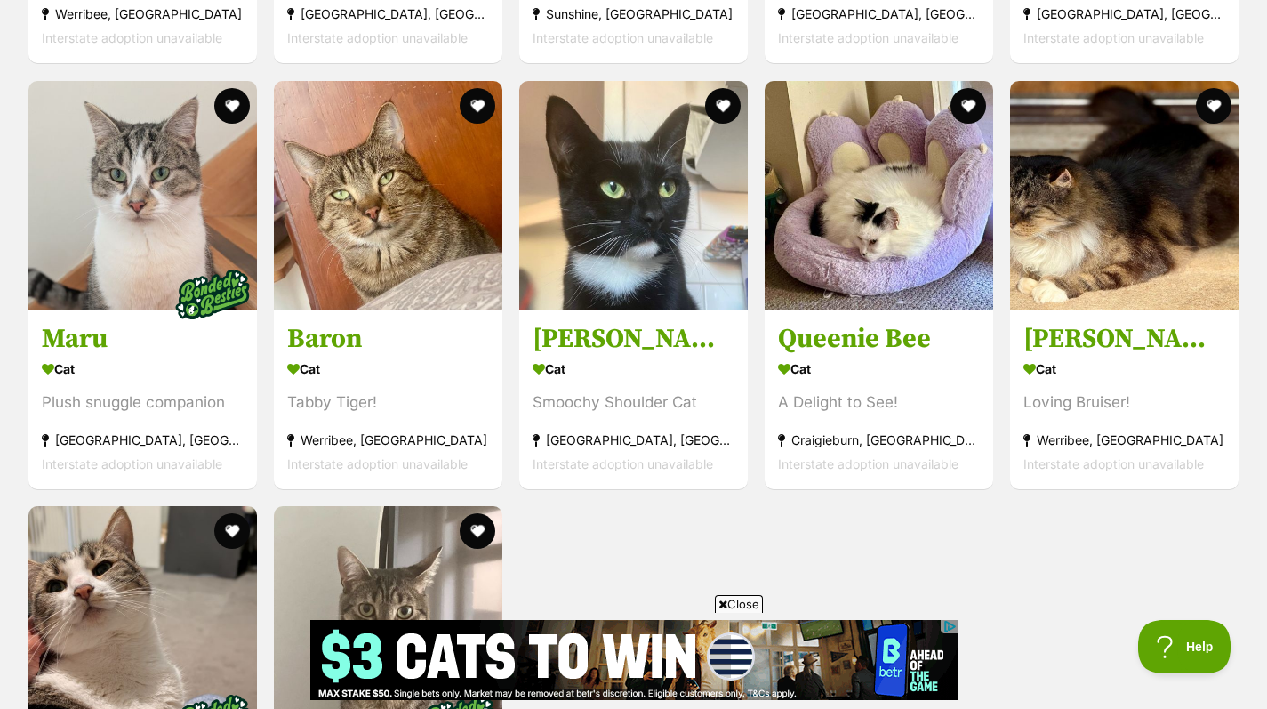
click at [654, 351] on h3 "Luna Sanderson" at bounding box center [634, 339] width 202 height 34
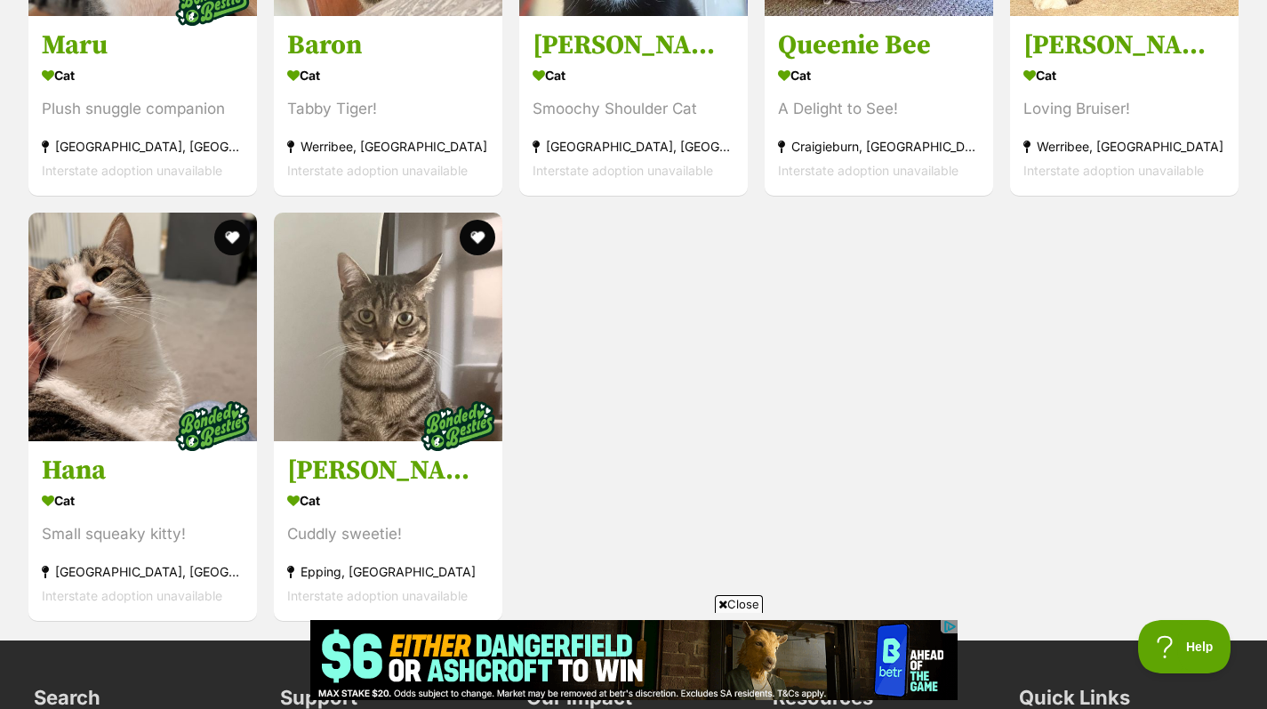
click at [81, 486] on h3 "Hana" at bounding box center [143, 471] width 202 height 34
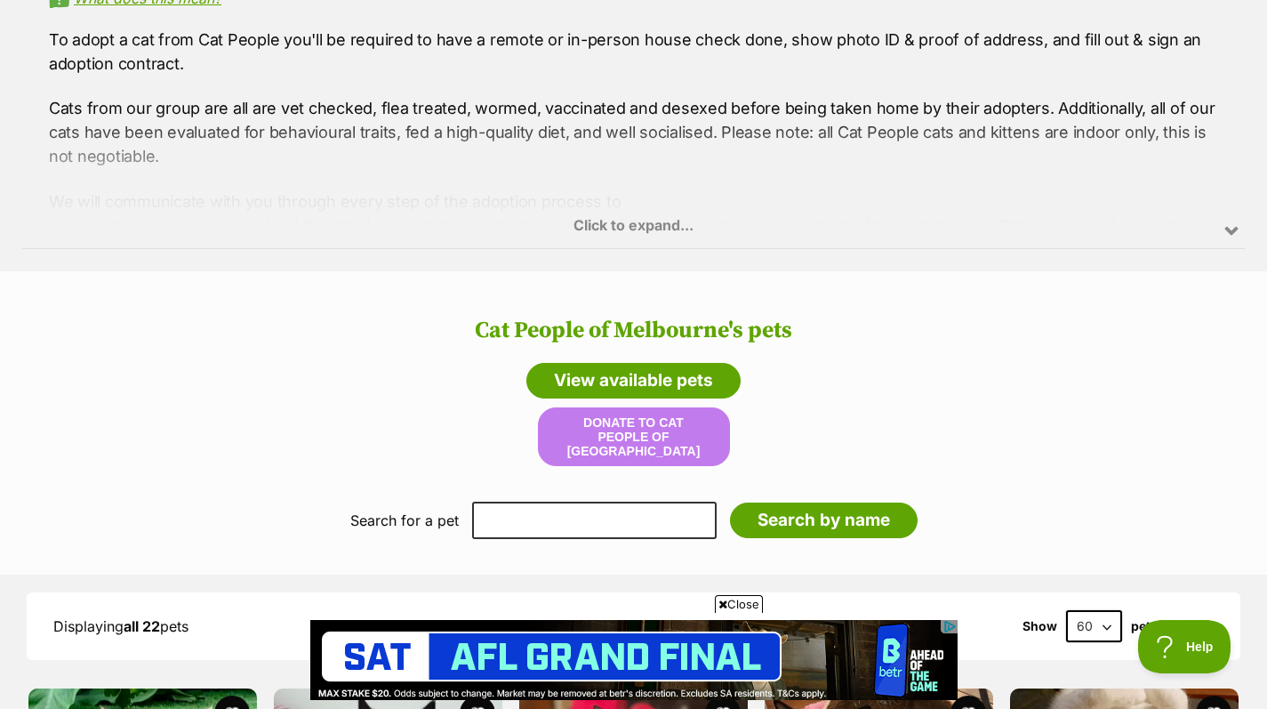
scroll to position [1455, 0]
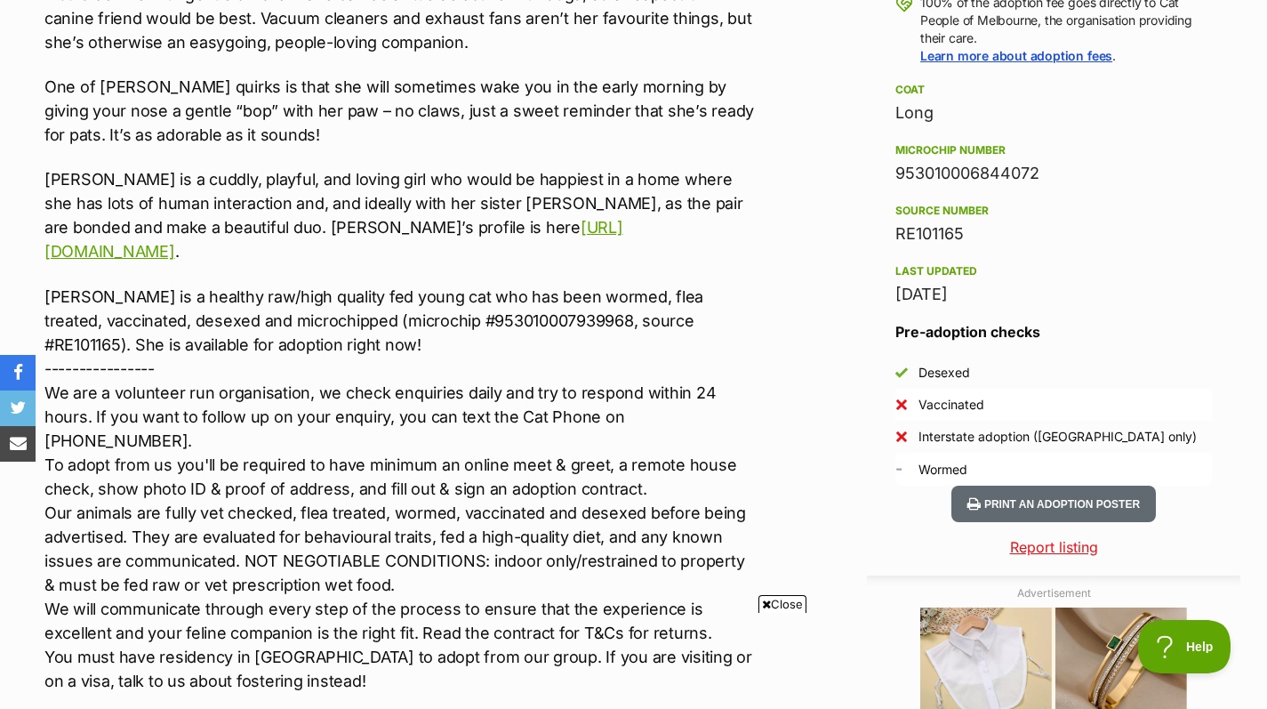
scroll to position [1364, 0]
click at [1205, 450] on li "Interstate adoption ([GEOGRAPHIC_DATA] only)" at bounding box center [1054, 436] width 317 height 32
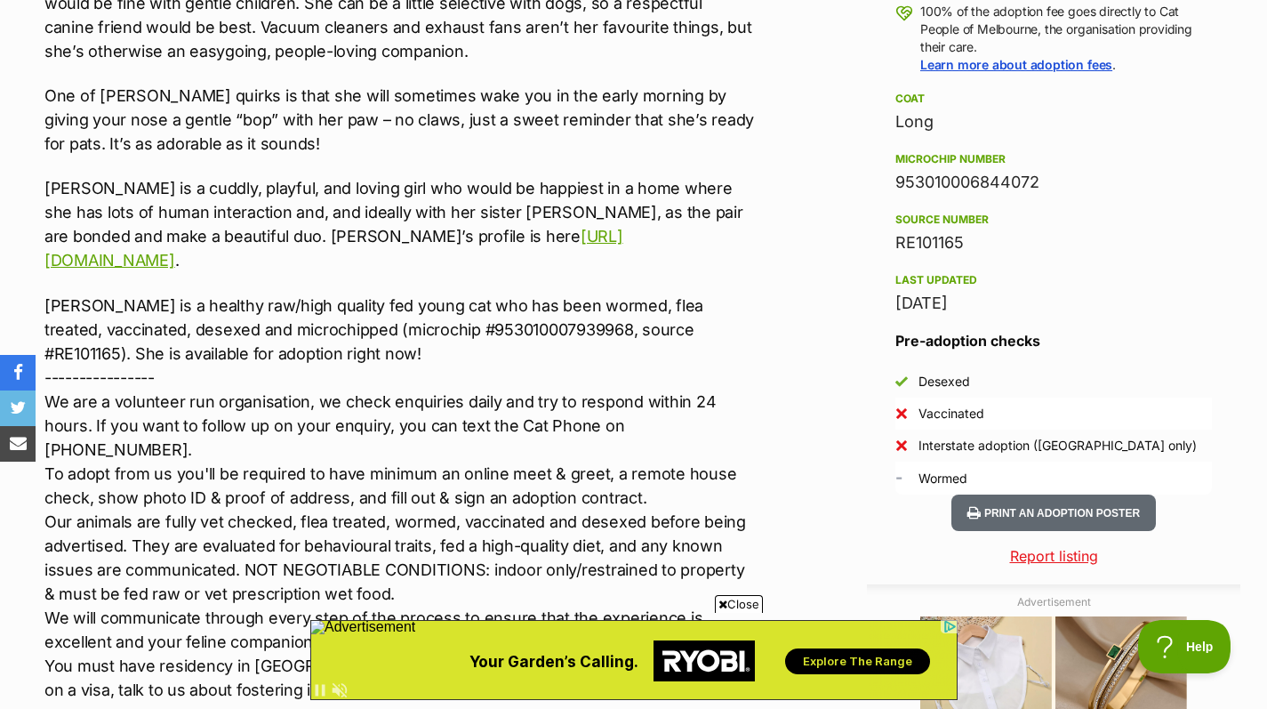
scroll to position [1333, 0]
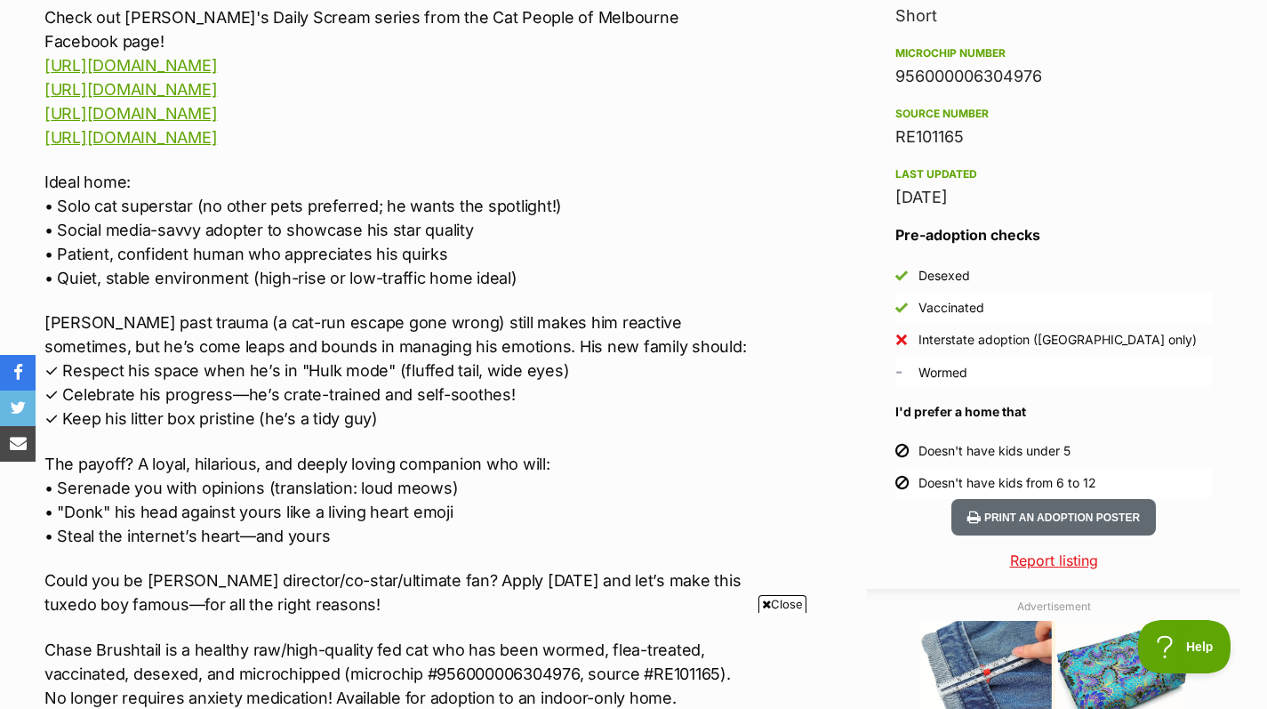
scroll to position [1462, 0]
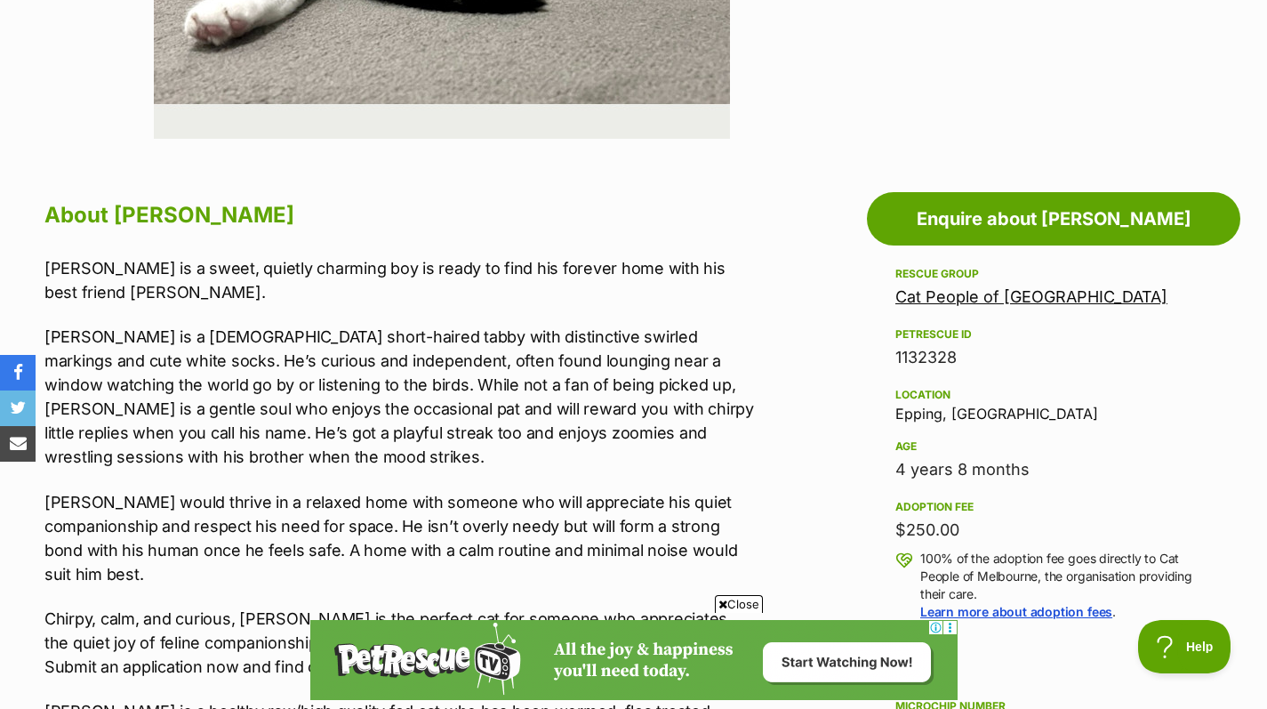
scroll to position [808, 0]
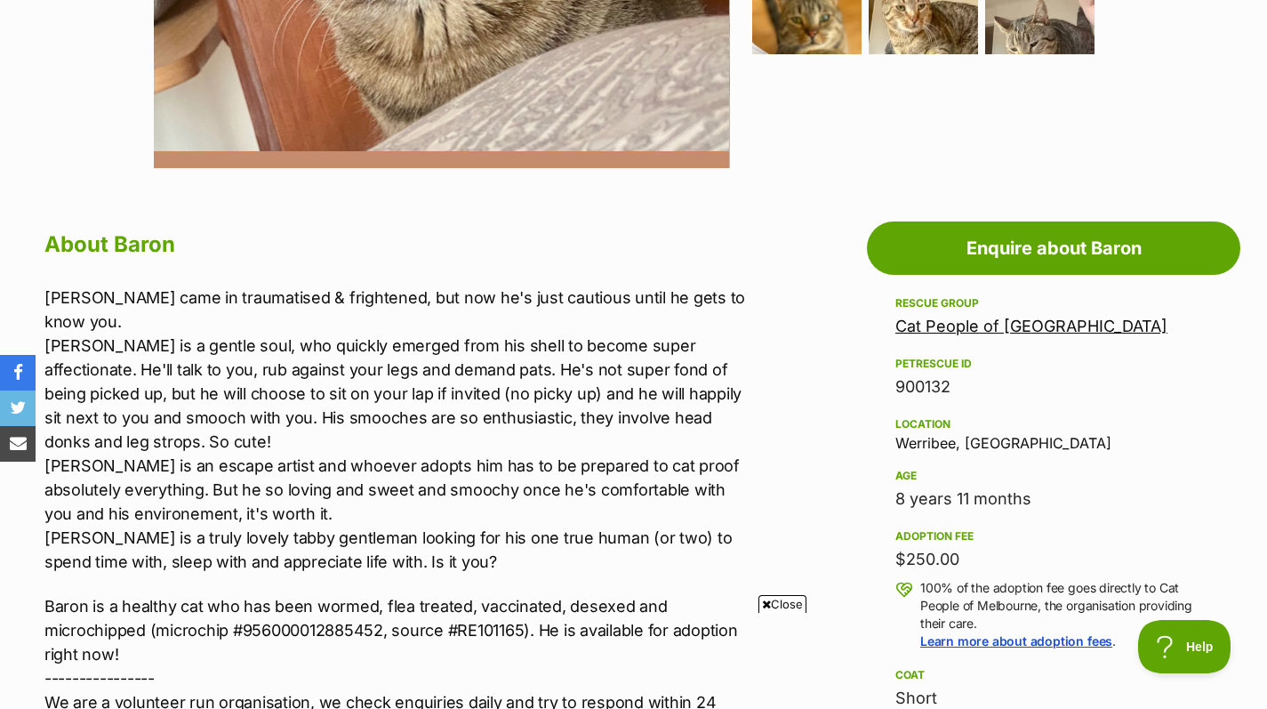
scroll to position [779, 0]
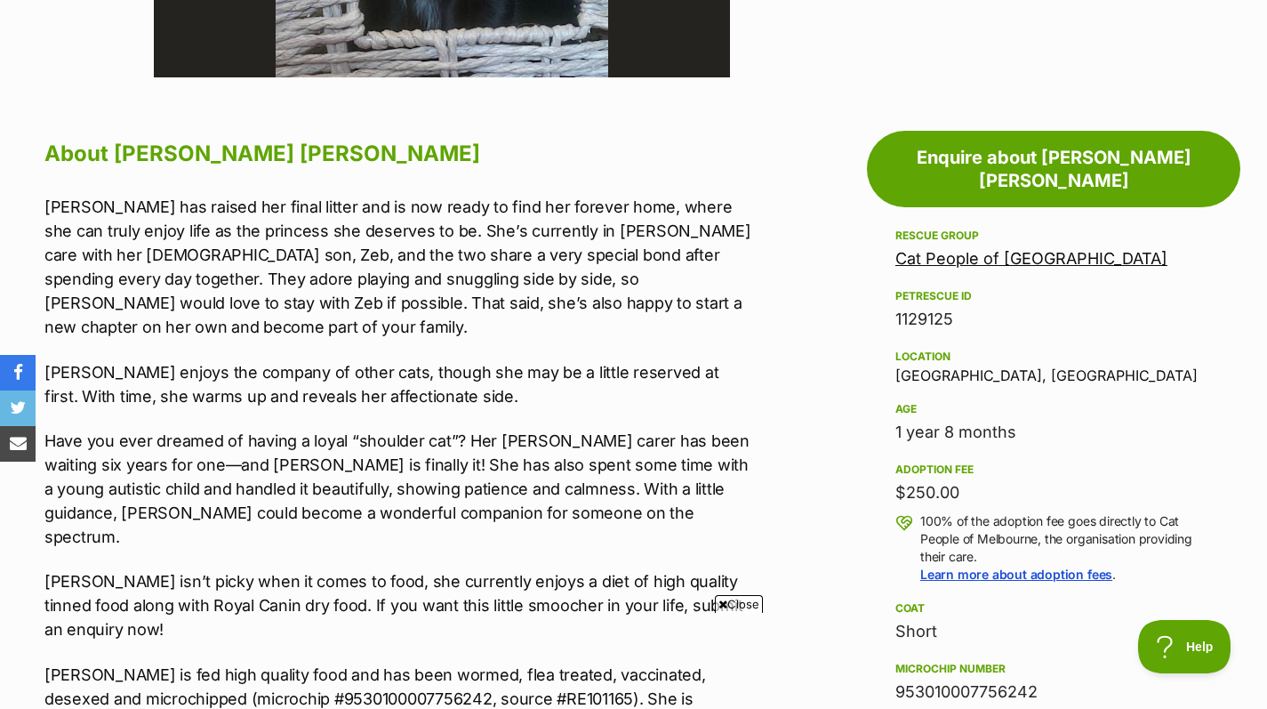
scroll to position [875, 0]
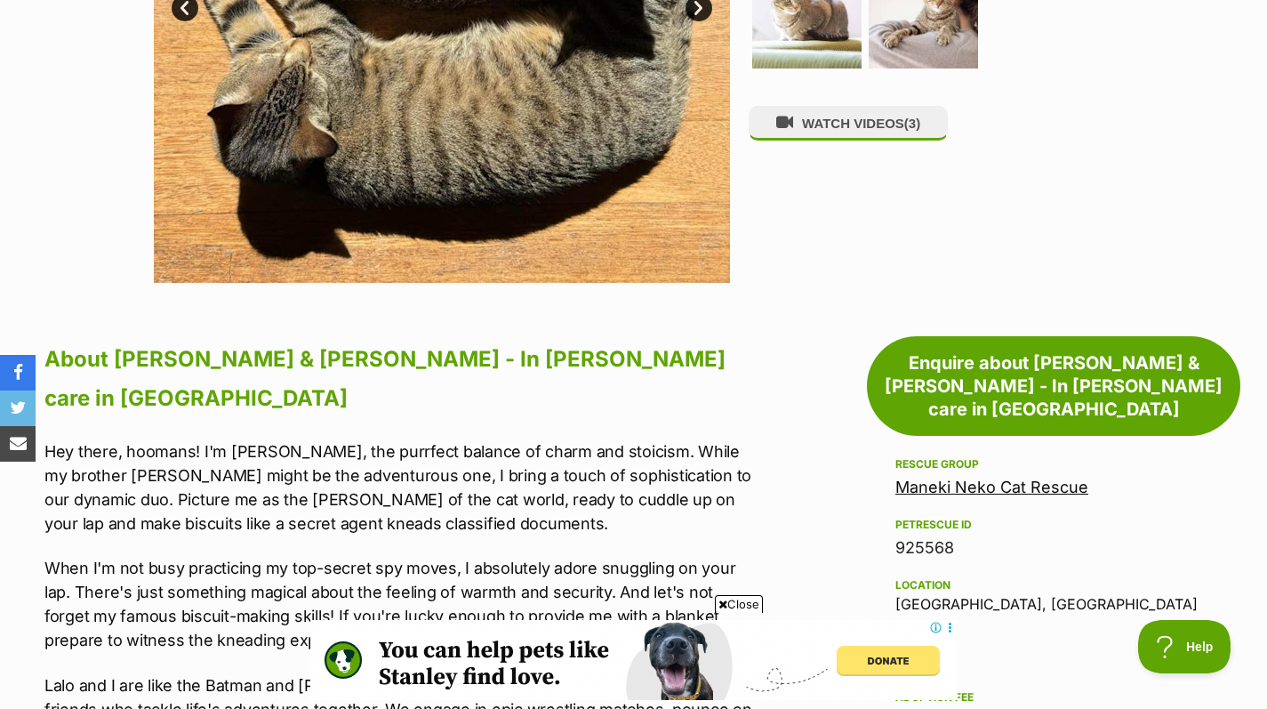
scroll to position [787, 0]
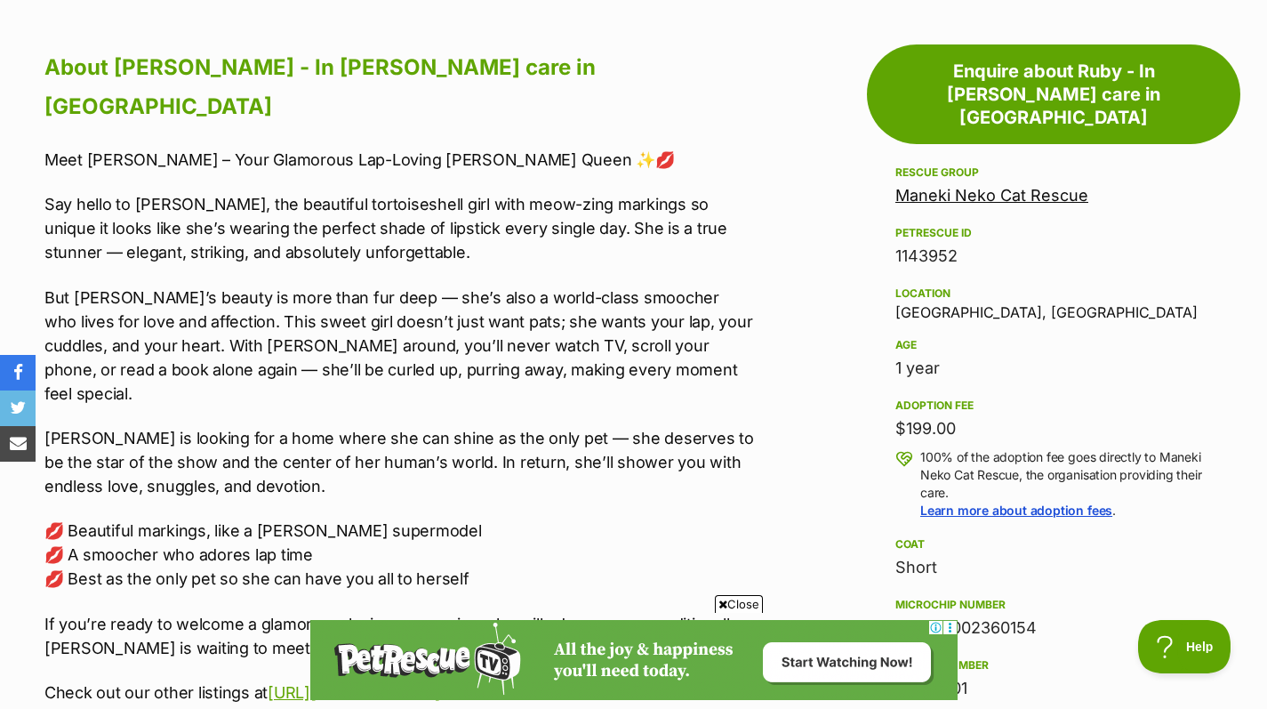
scroll to position [1006, 0]
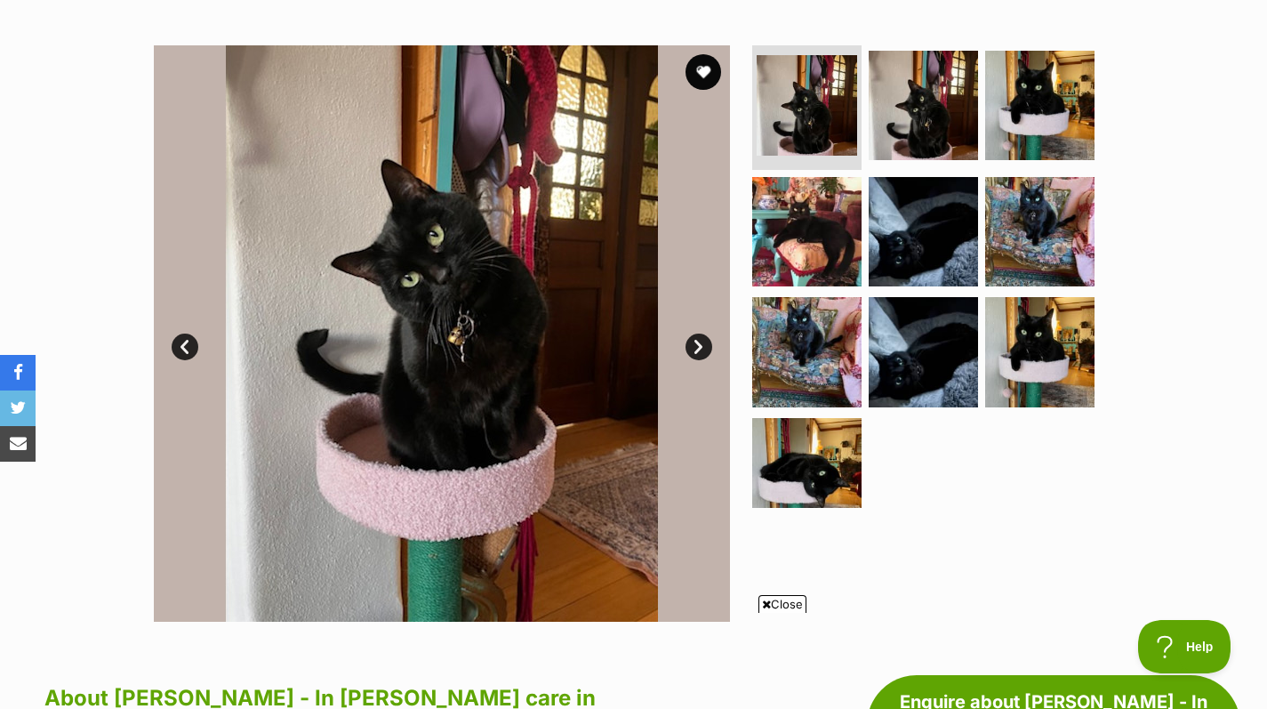
scroll to position [446, 0]
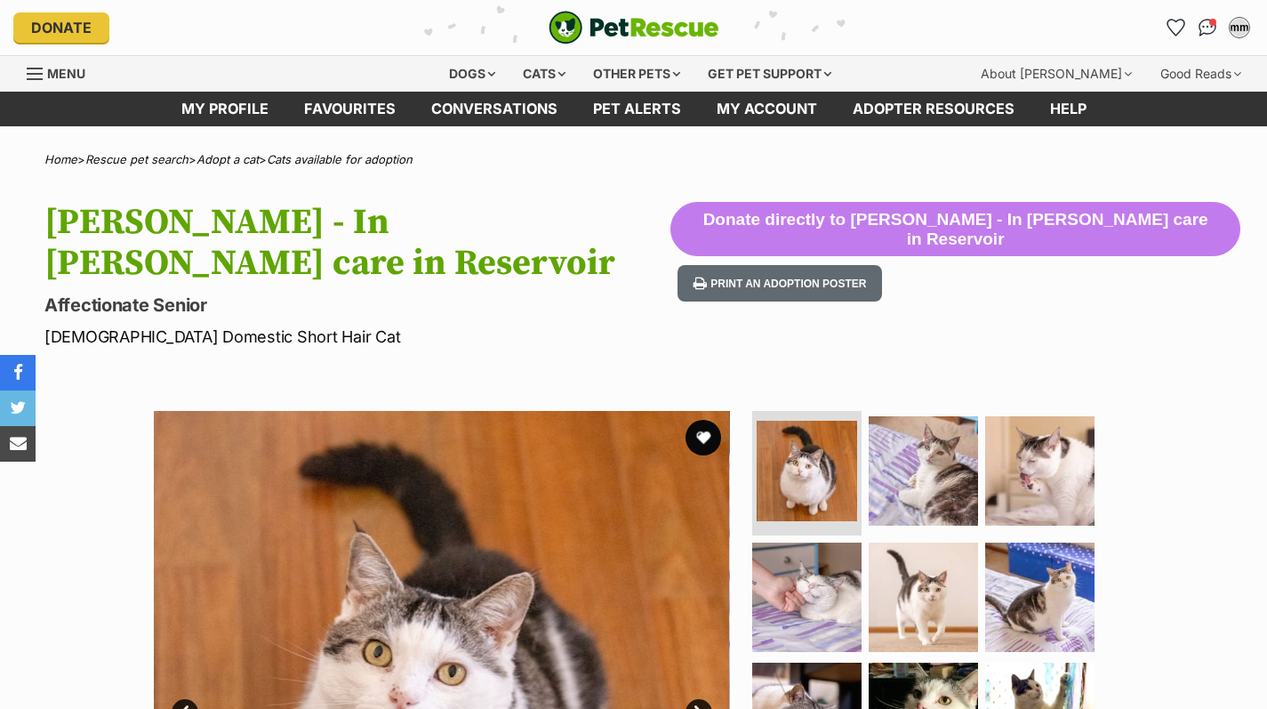
click at [1245, 428] on div "Available 1 of 9 images 1 of 9 images 1 of 9 images 1 of 9 images 1 of 9 images…" at bounding box center [633, 685] width 1267 height 603
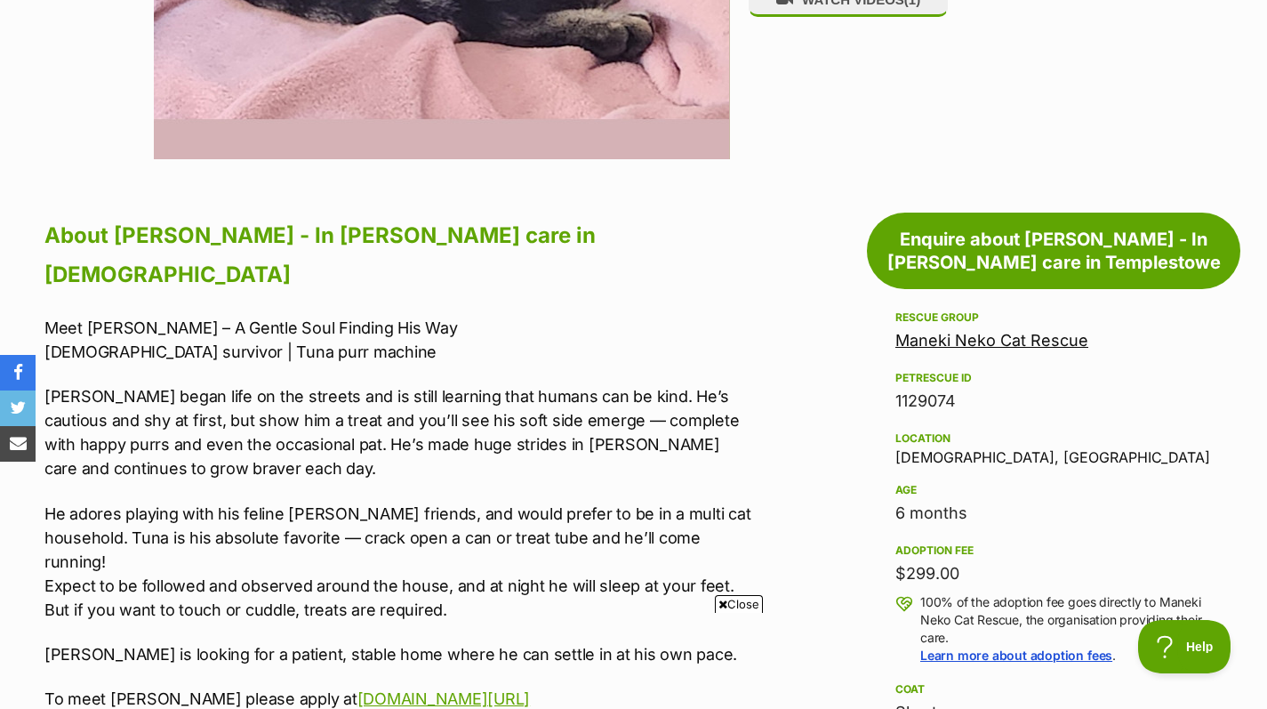
scroll to position [895, 0]
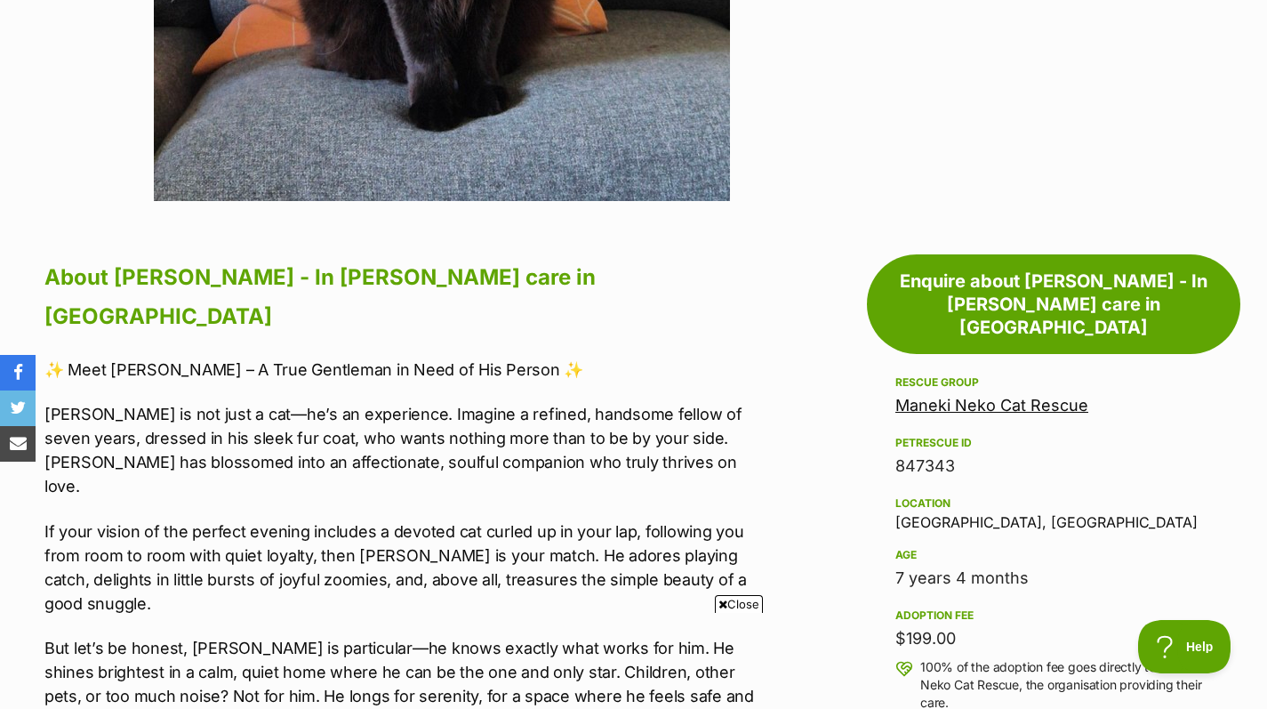
scroll to position [829, 0]
